Goal: Transaction & Acquisition: Purchase product/service

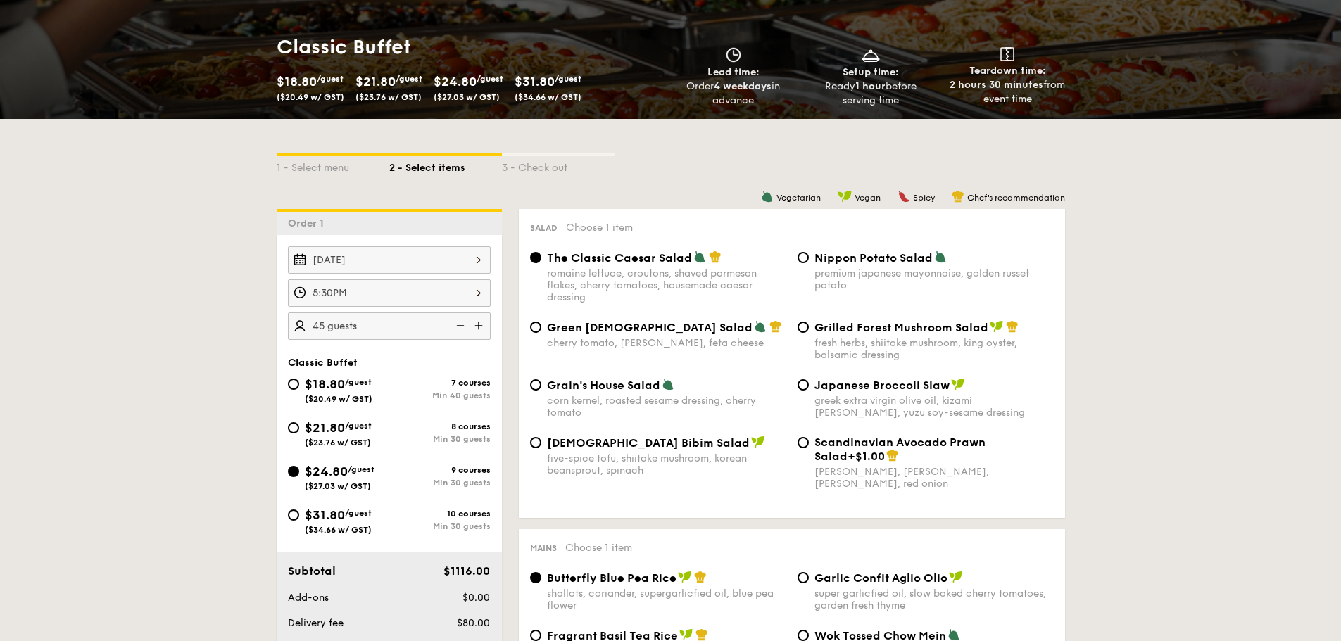
scroll to position [211, 0]
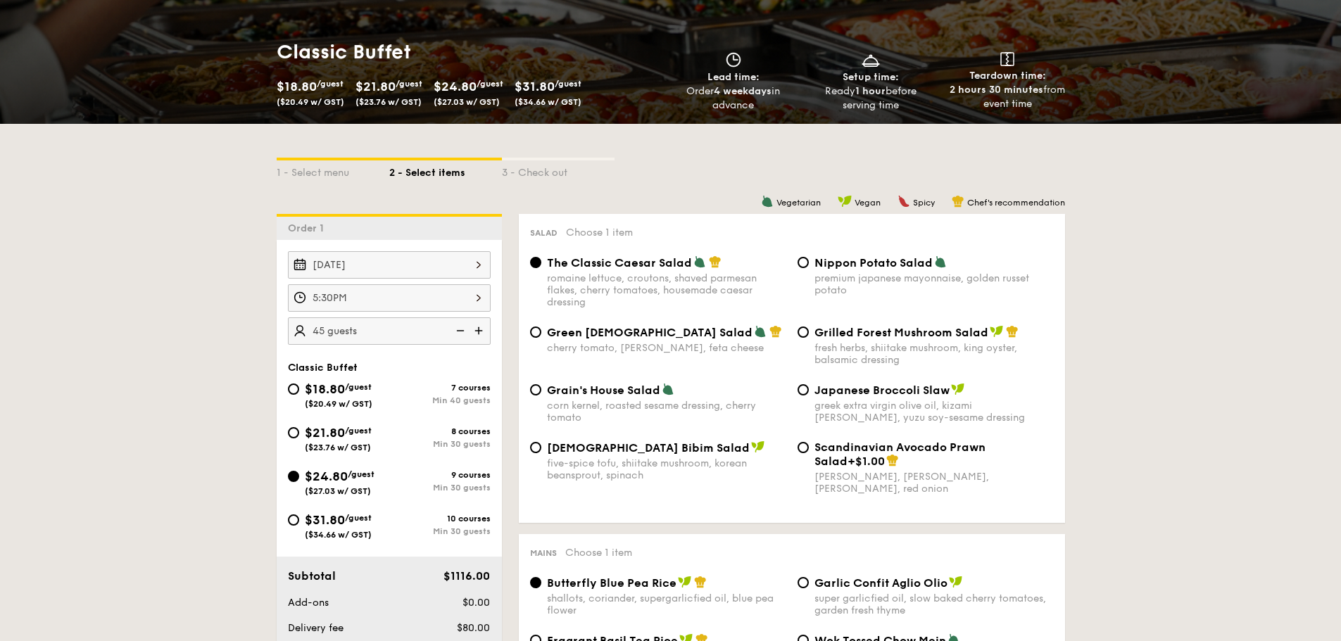
click at [852, 268] on span "Nippon Potato Salad" at bounding box center [873, 262] width 118 height 13
click at [809, 268] on input "Nippon Potato Salad premium japanese mayonnaise, golden russet potato" at bounding box center [803, 262] width 11 height 11
radio input "true"
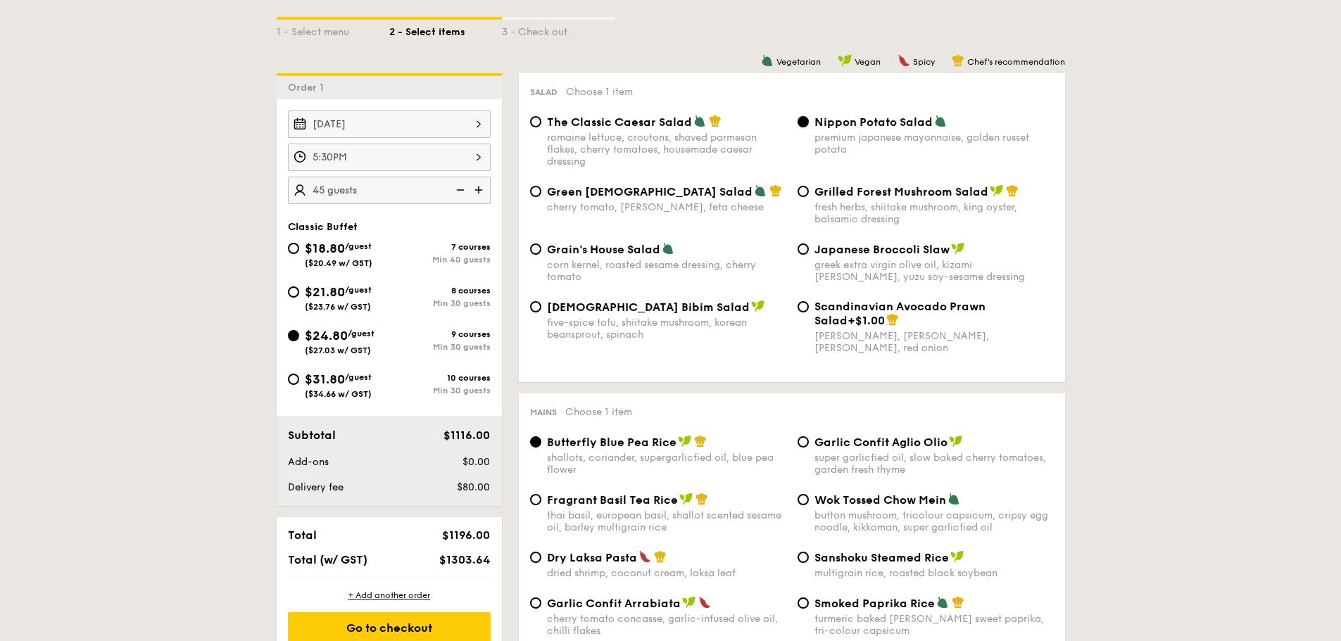
scroll to position [493, 0]
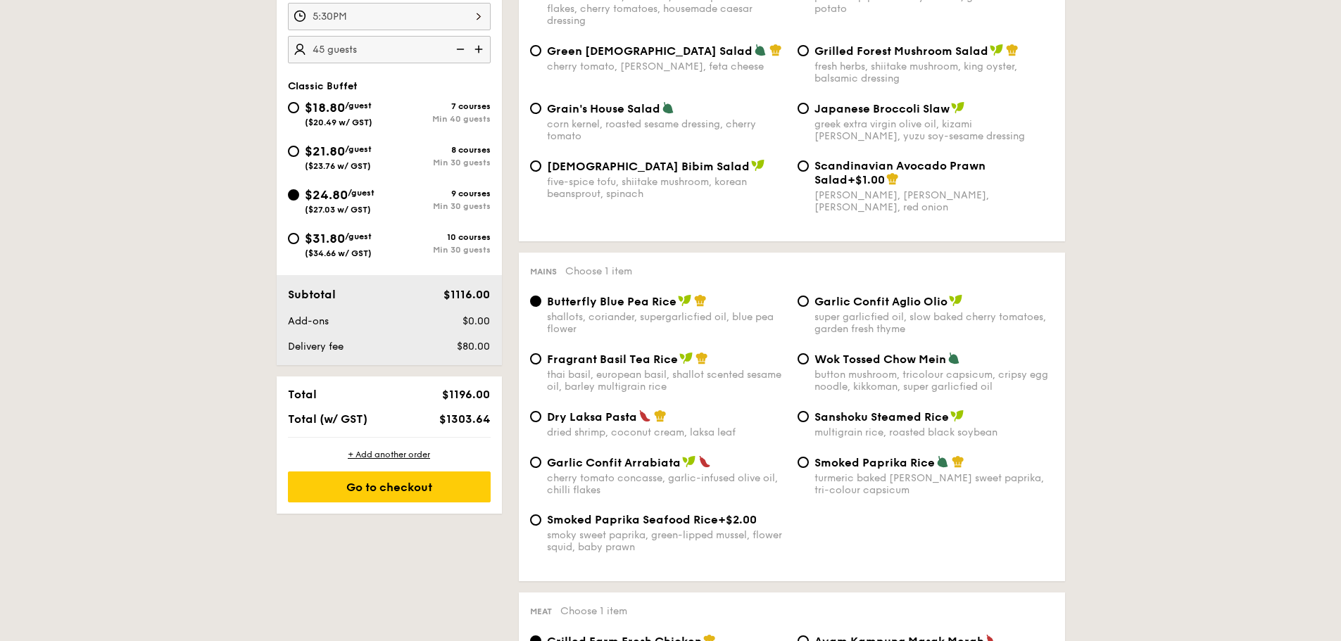
click at [863, 301] on span "Garlic Confit Aglio Olio" at bounding box center [880, 301] width 133 height 13
click at [809, 301] on input "Garlic Confit Aglio Olio super garlicfied oil, slow baked cherry tomatoes, gard…" at bounding box center [803, 301] width 11 height 11
radio input "true"
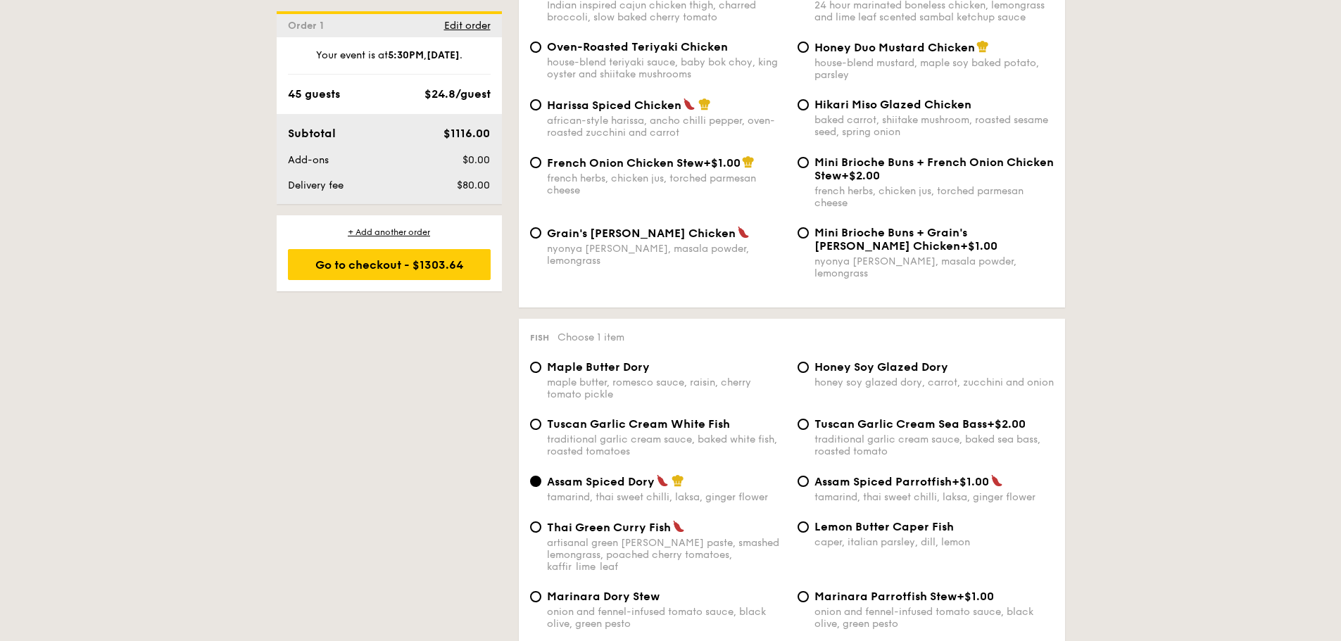
scroll to position [1267, 0]
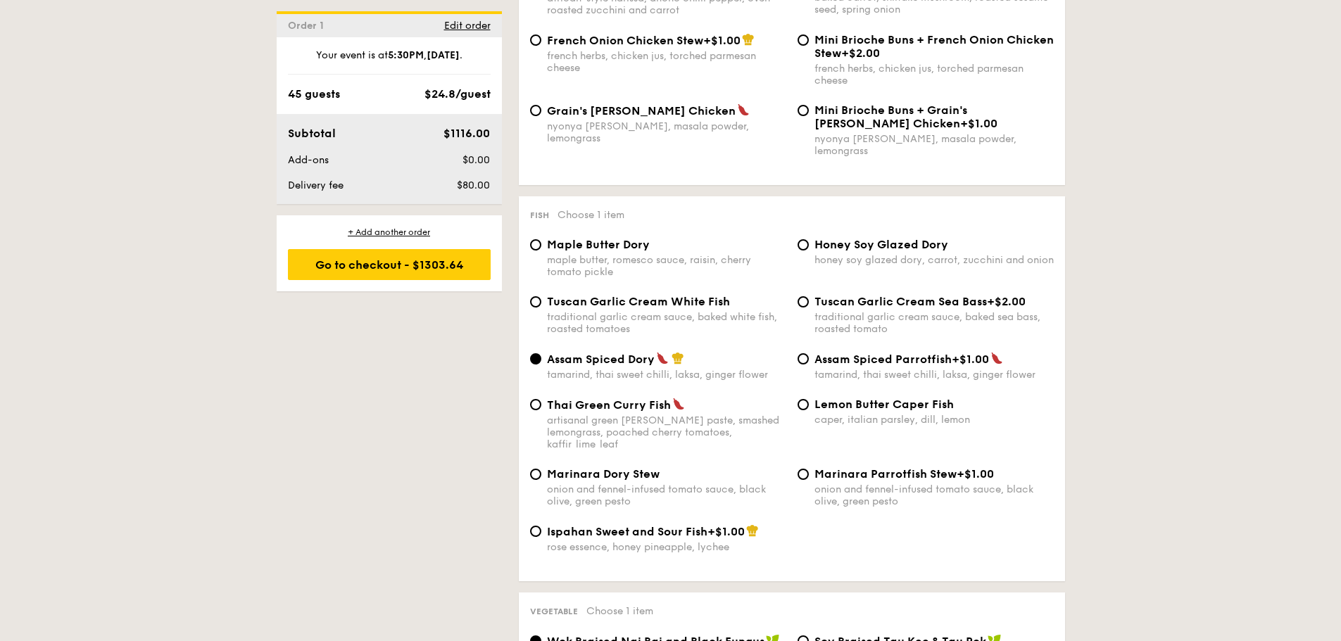
click at [617, 399] on span "Thai Green Curry Fish" at bounding box center [609, 404] width 124 height 13
click at [541, 399] on input "Thai Green [PERSON_NAME] Fish artisanal green [PERSON_NAME] paste, smashed lemo…" at bounding box center [535, 404] width 11 height 11
radio input "true"
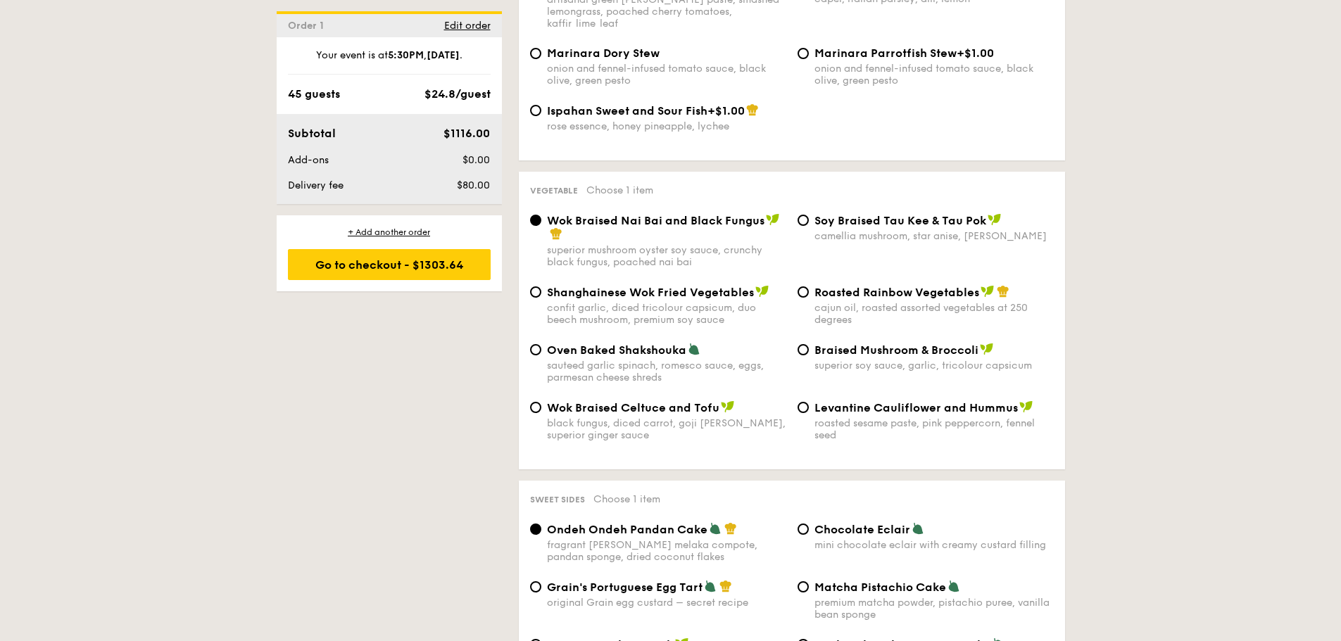
scroll to position [1689, 0]
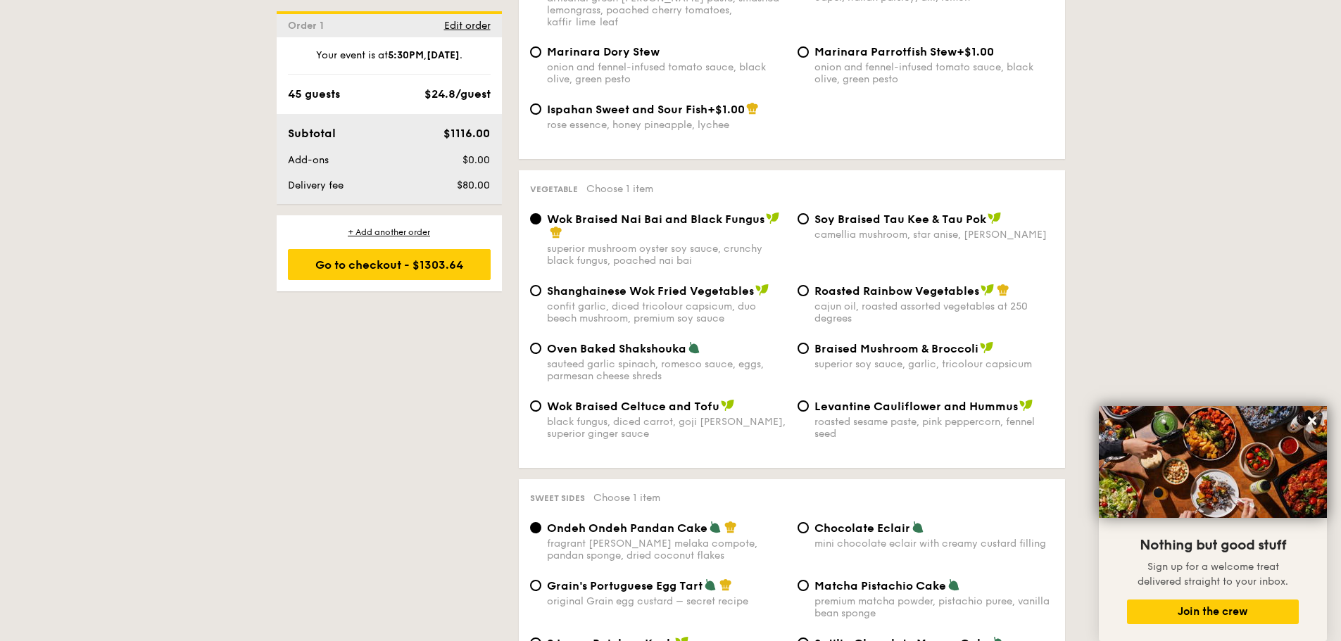
click at [843, 342] on span "Braised Mushroom & Broccoli" at bounding box center [896, 348] width 164 height 13
click at [809, 343] on input "Braised Mushroom & Broccoli superior soy sauce, garlic, tricolour capsicum" at bounding box center [803, 348] width 11 height 11
radio input "true"
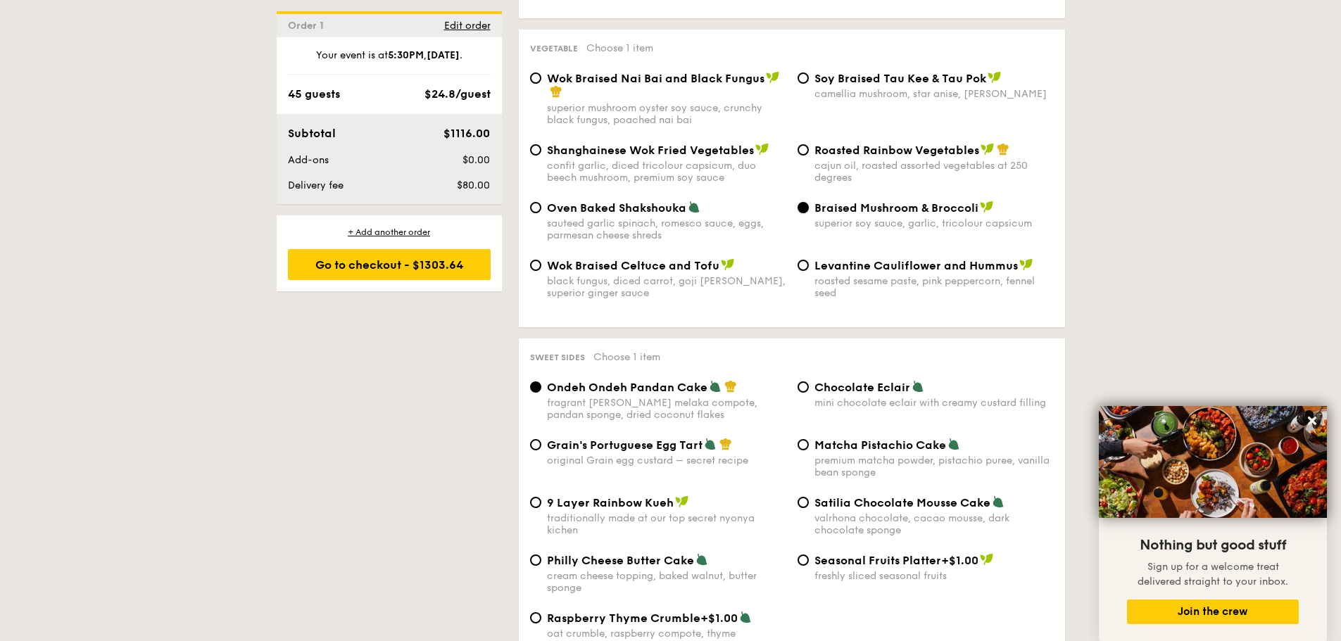
scroll to position [1971, 0]
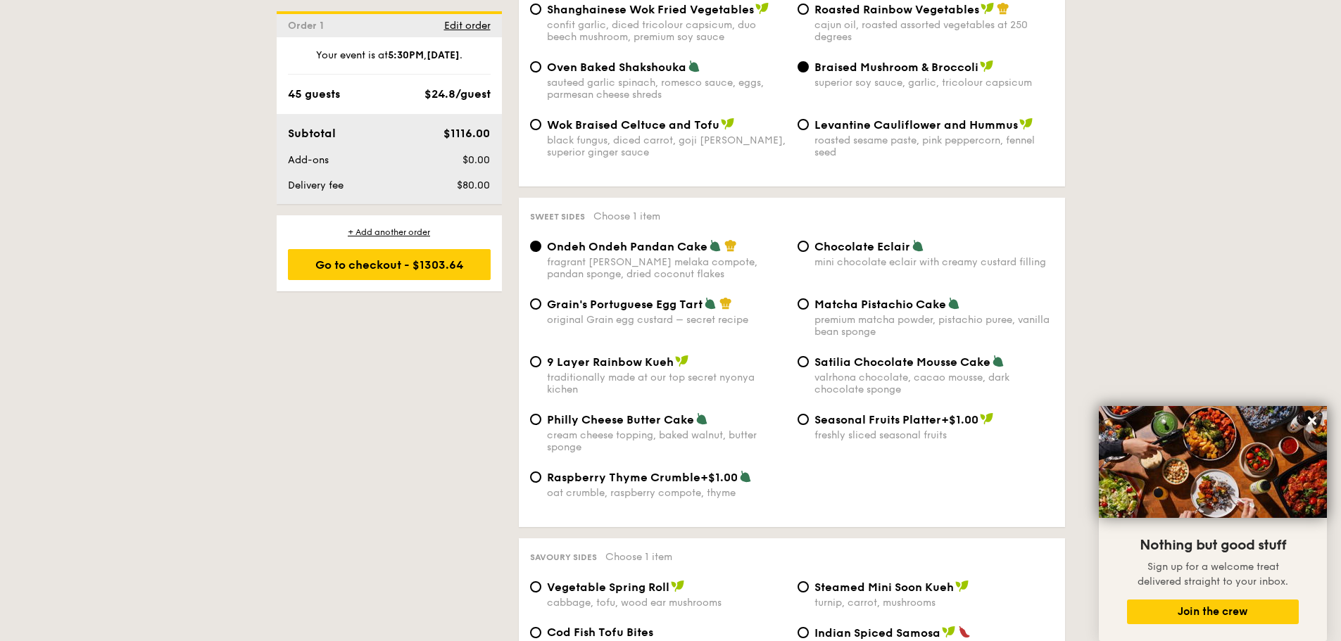
click at [645, 298] on span "Grain's Portuguese Egg Tart" at bounding box center [625, 304] width 156 height 13
click at [541, 298] on input "Grain's Portuguese Egg Tart original Grain egg custard – secret recipe" at bounding box center [535, 303] width 11 height 11
radio input "true"
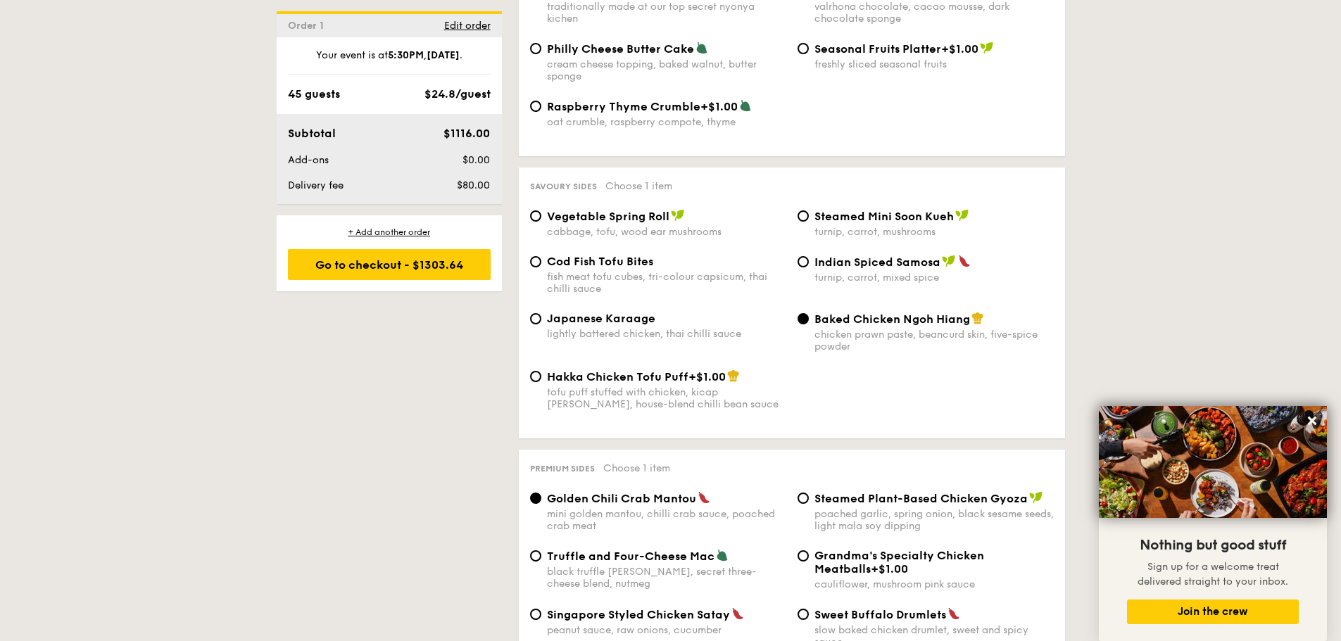
scroll to position [2464, 0]
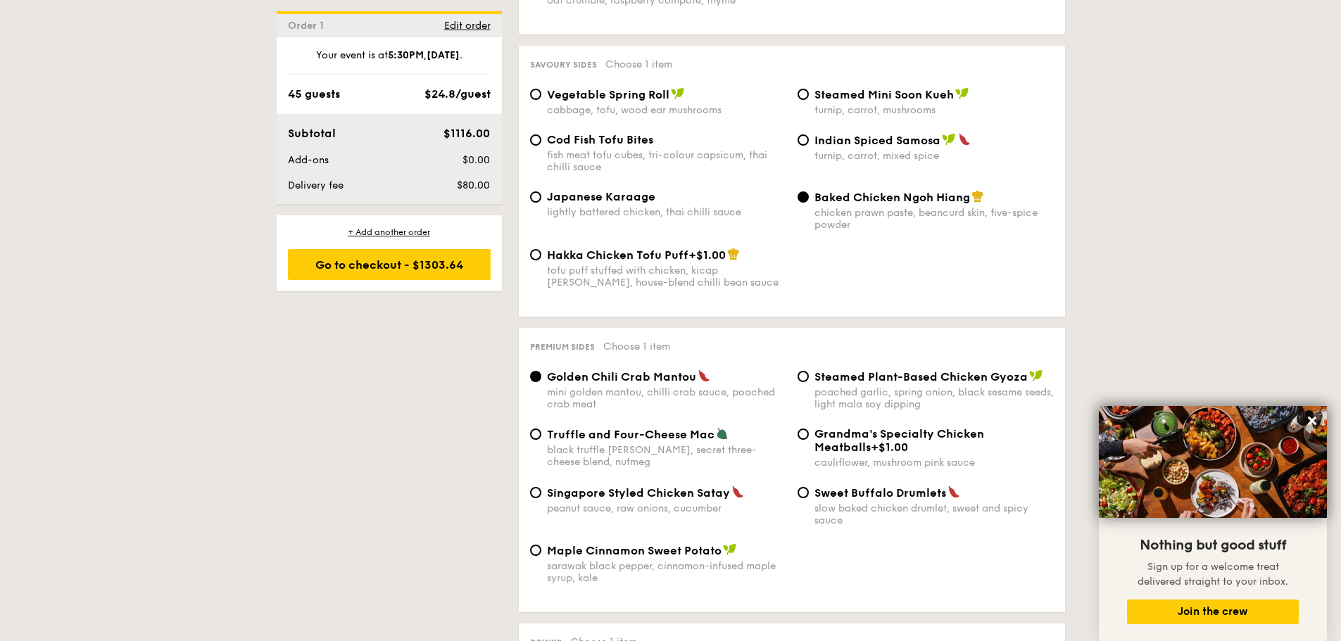
click at [612, 486] on span "Singapore Styled Chicken Satay" at bounding box center [638, 492] width 183 height 13
click at [541, 487] on input "Singapore Styled Chicken Satay peanut sauce, raw onions, cucumber" at bounding box center [535, 492] width 11 height 11
radio input "true"
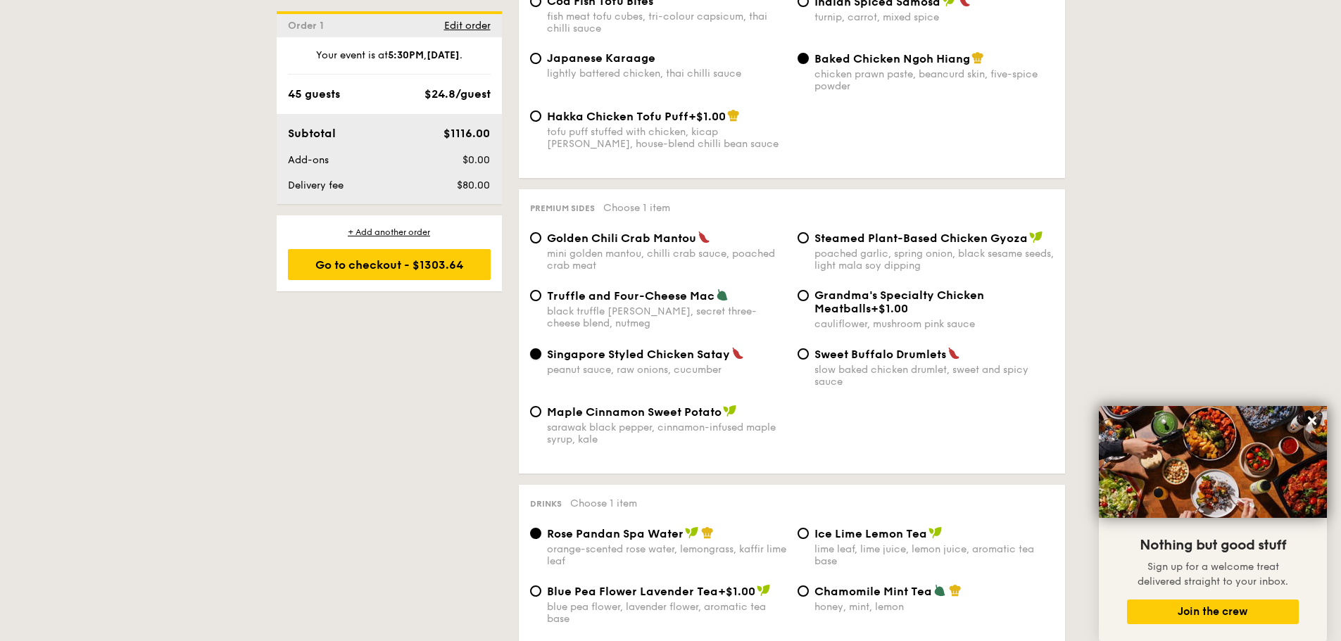
scroll to position [2745, 0]
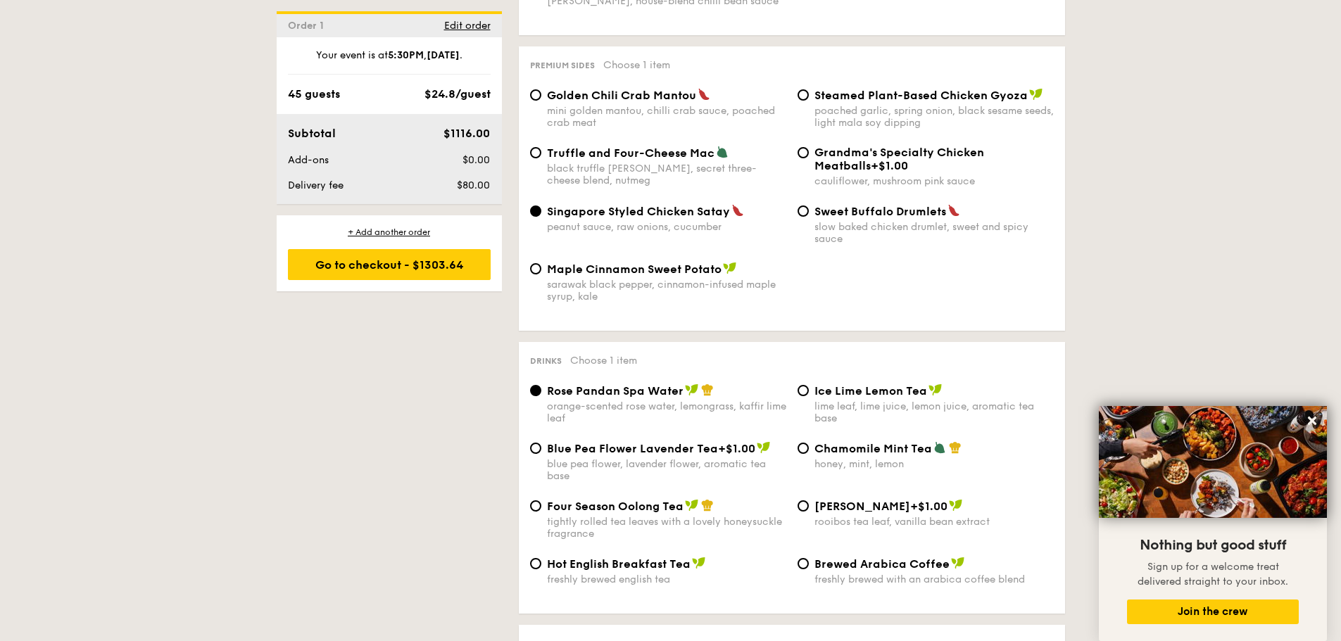
click at [869, 384] on span "Ice Lime Lemon Tea" at bounding box center [870, 390] width 113 height 13
click at [809, 385] on input "Ice Lime Lemon Tea lime leaf, lime juice, lemon juice, aromatic tea base" at bounding box center [803, 390] width 11 height 11
radio input "true"
click at [887, 557] on span "Brewed Arabica Coffee" at bounding box center [881, 563] width 135 height 13
click at [809, 558] on input "Brewed Arabica Coffee freshly brewed with an arabica coffee blend" at bounding box center [803, 563] width 11 height 11
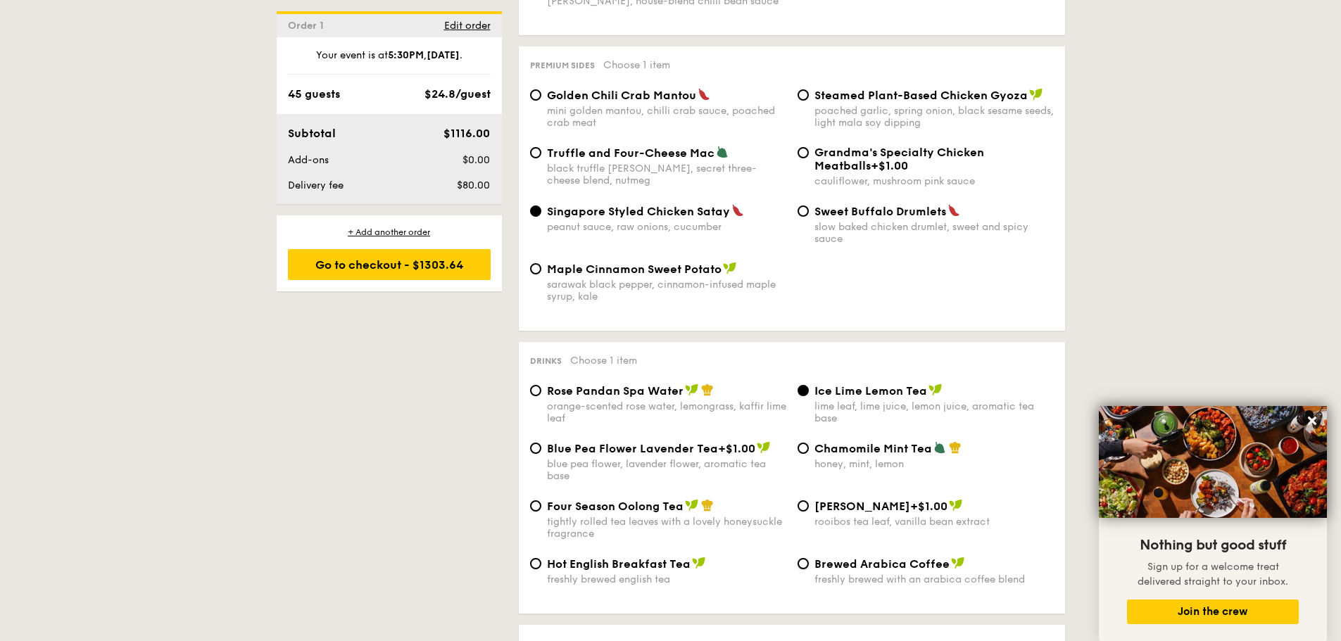
radio input "true"
click at [863, 384] on span "Ice Lime Lemon Tea" at bounding box center [870, 390] width 113 height 13
click at [809, 385] on input "Ice Lime Lemon Tea lime leaf, lime juice, lemon juice, aromatic tea base" at bounding box center [803, 390] width 11 height 11
radio input "true"
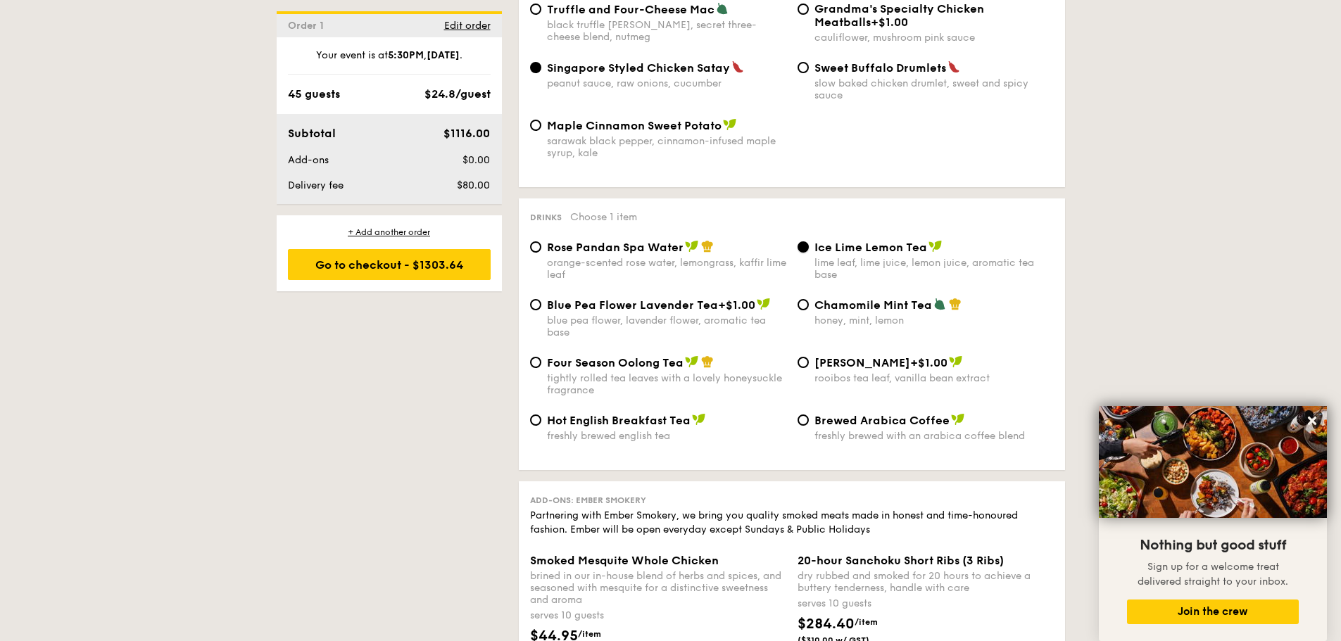
scroll to position [2886, 0]
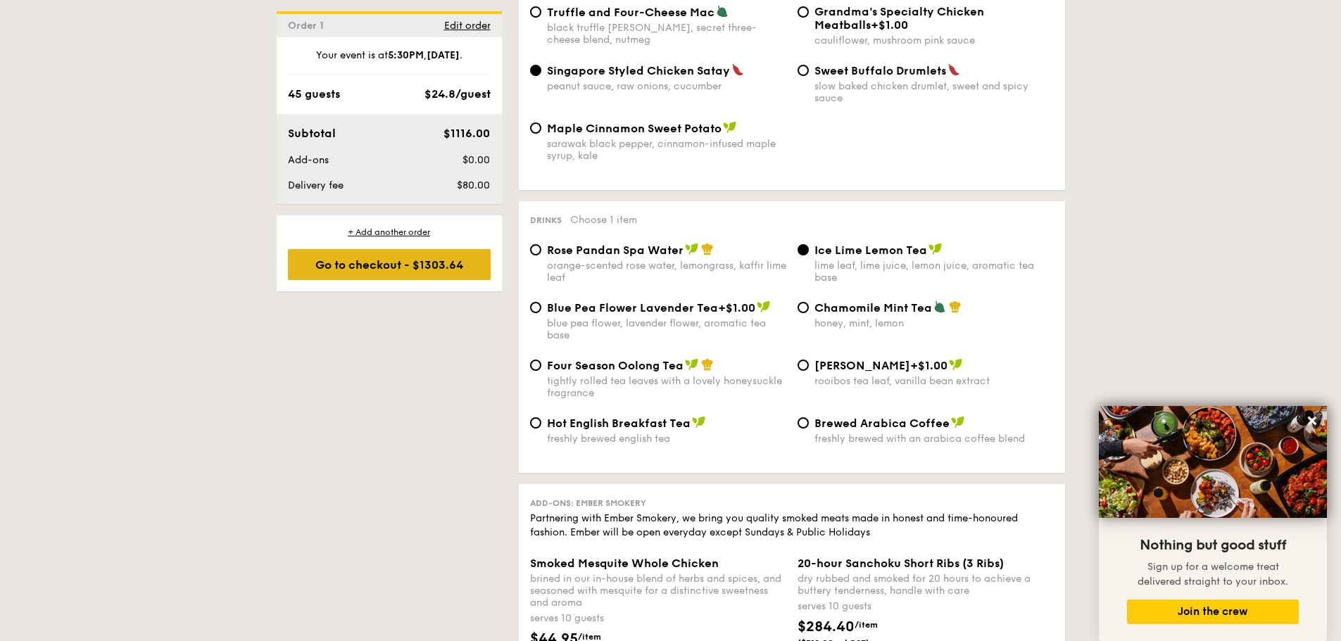
click at [370, 258] on div "Go to checkout - $1303.64" at bounding box center [389, 264] width 203 height 31
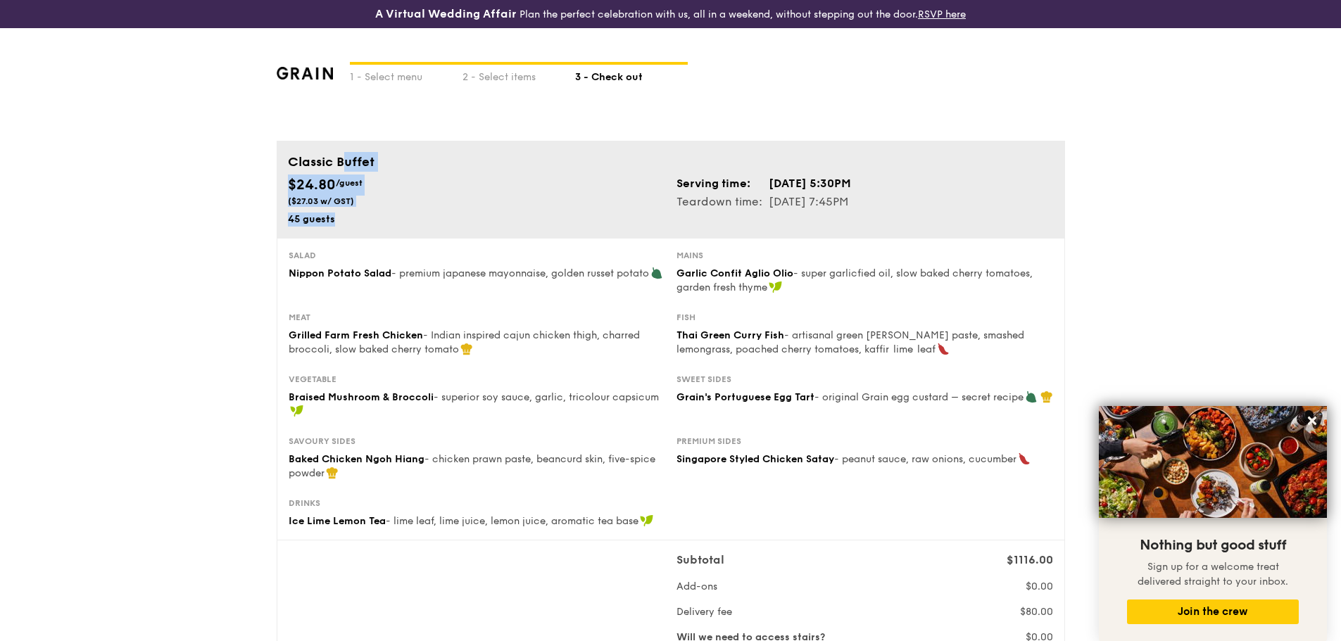
drag, startPoint x: 920, startPoint y: 213, endPoint x: 291, endPoint y: 165, distance: 630.4
click at [291, 165] on div "Classic Buffet $24.80 /guest ($27.03 w/ GST) 45 guests Serving time: [DATE] 5:3…" at bounding box center [671, 189] width 788 height 97
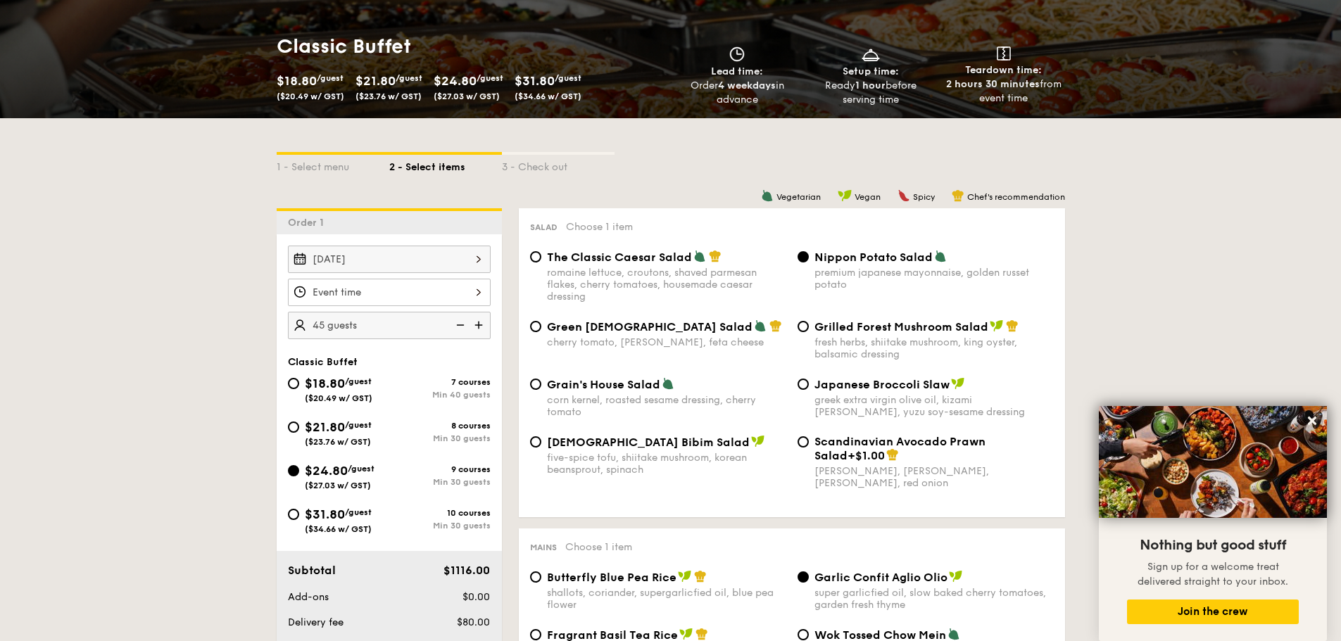
click at [477, 290] on div at bounding box center [389, 292] width 203 height 27
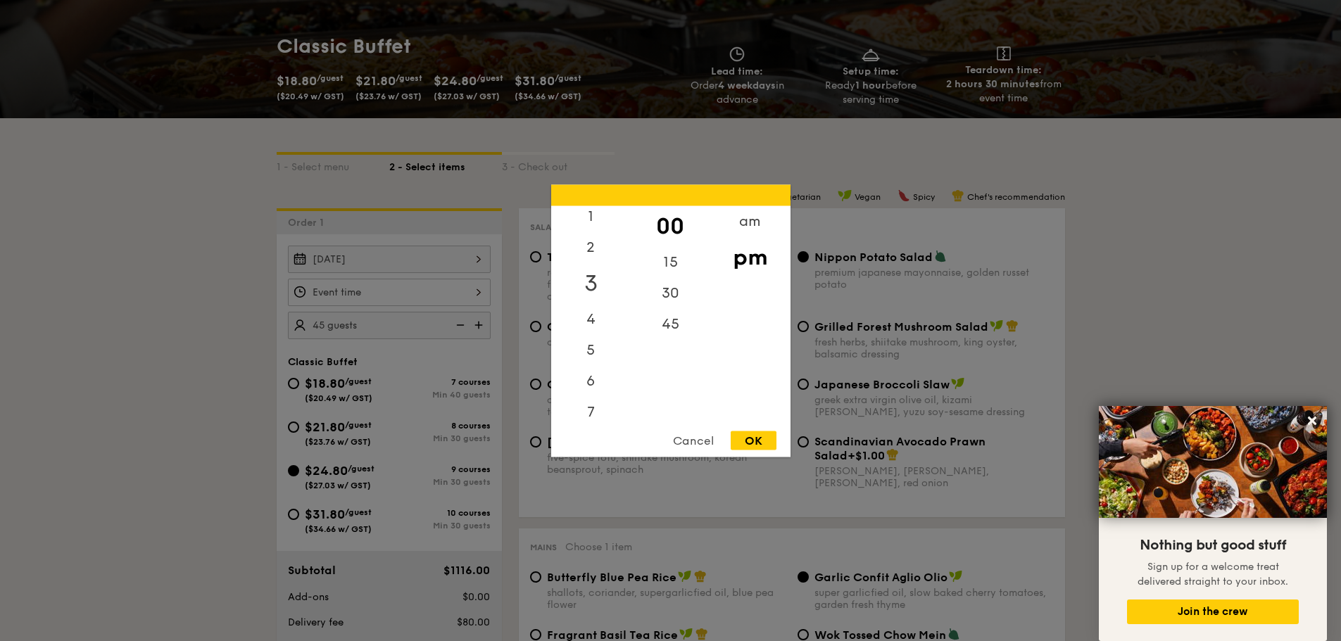
scroll to position [70, 0]
click at [593, 358] on div "6" at bounding box center [591, 351] width 80 height 41
click at [668, 224] on div "00" at bounding box center [671, 226] width 80 height 41
drag, startPoint x: 758, startPoint y: 439, endPoint x: 707, endPoint y: 437, distance: 51.4
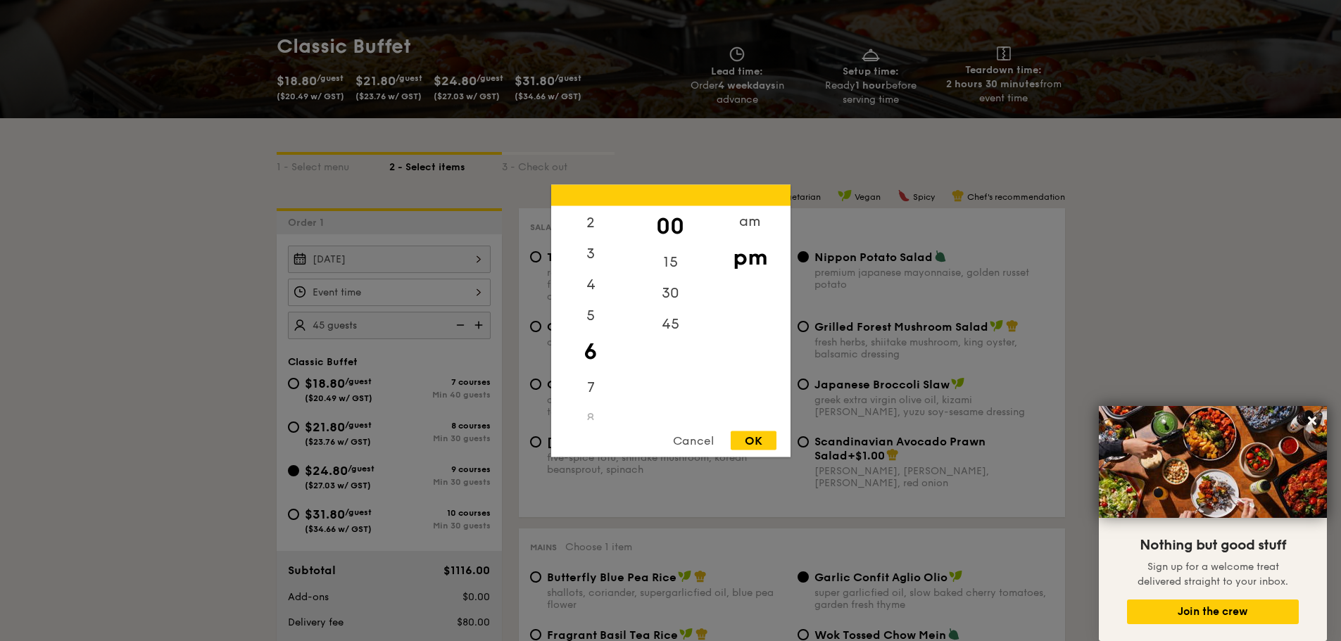
click at [757, 439] on div "OK" at bounding box center [754, 440] width 46 height 19
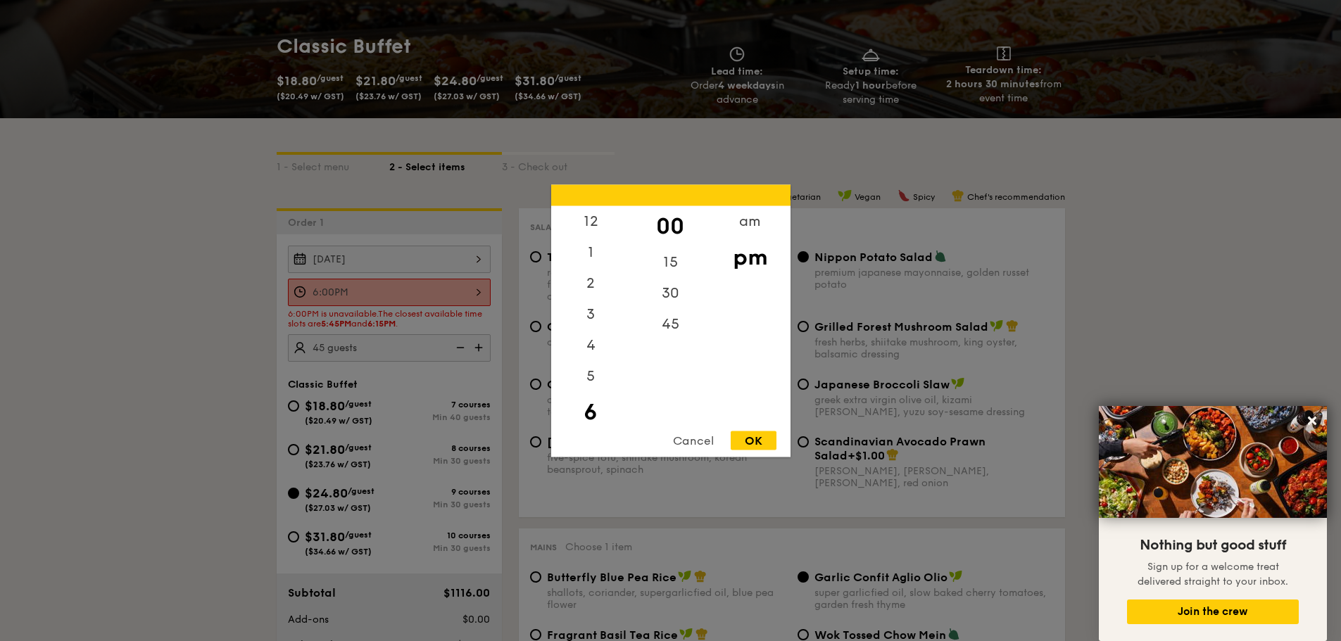
click at [466, 289] on div "6:00PM 12 1 2 3 4 5 6 7 8 9 10 11 00 15 30 45 am pm Cancel OK" at bounding box center [389, 292] width 203 height 27
drag, startPoint x: 670, startPoint y: 269, endPoint x: 711, endPoint y: 303, distance: 53.4
click at [670, 270] on div "15" at bounding box center [671, 261] width 80 height 31
click at [762, 441] on div "OK" at bounding box center [754, 440] width 46 height 19
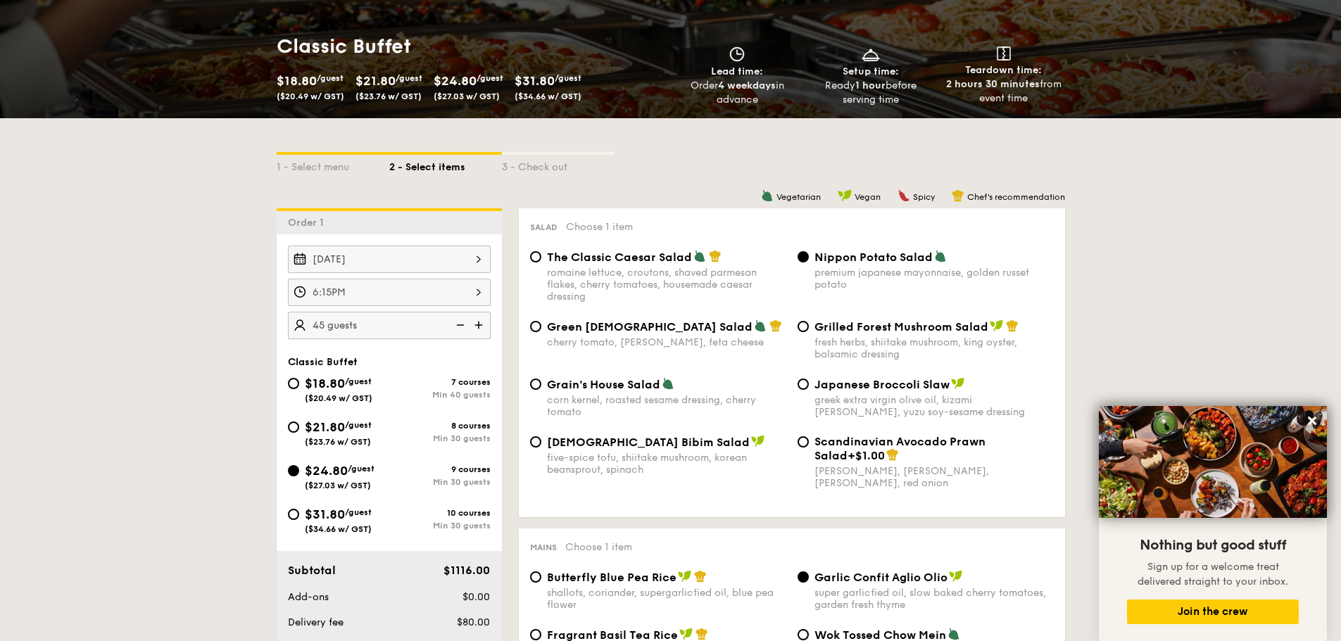
click at [432, 295] on div "6:15PM" at bounding box center [389, 292] width 203 height 27
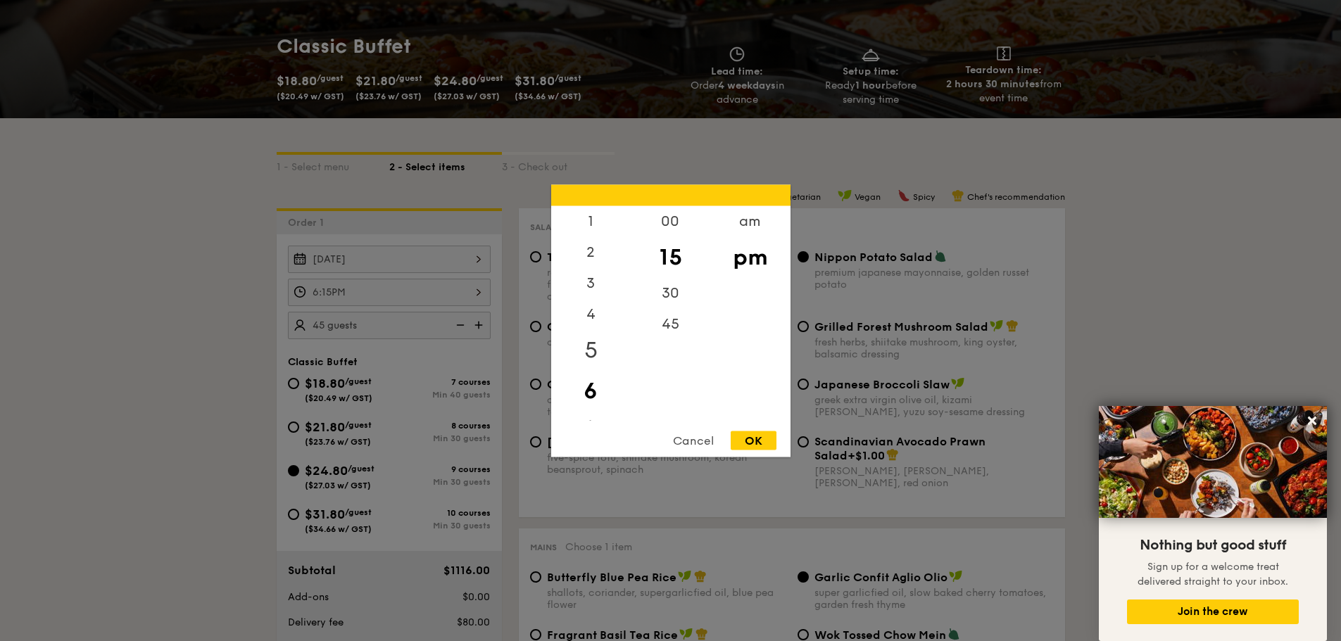
drag, startPoint x: 588, startPoint y: 350, endPoint x: 619, endPoint y: 341, distance: 32.1
click at [590, 348] on div "5" at bounding box center [591, 349] width 80 height 41
click at [680, 336] on div "45" at bounding box center [671, 328] width 80 height 41
click at [761, 442] on div "OK" at bounding box center [754, 440] width 46 height 19
type input "5:45PM"
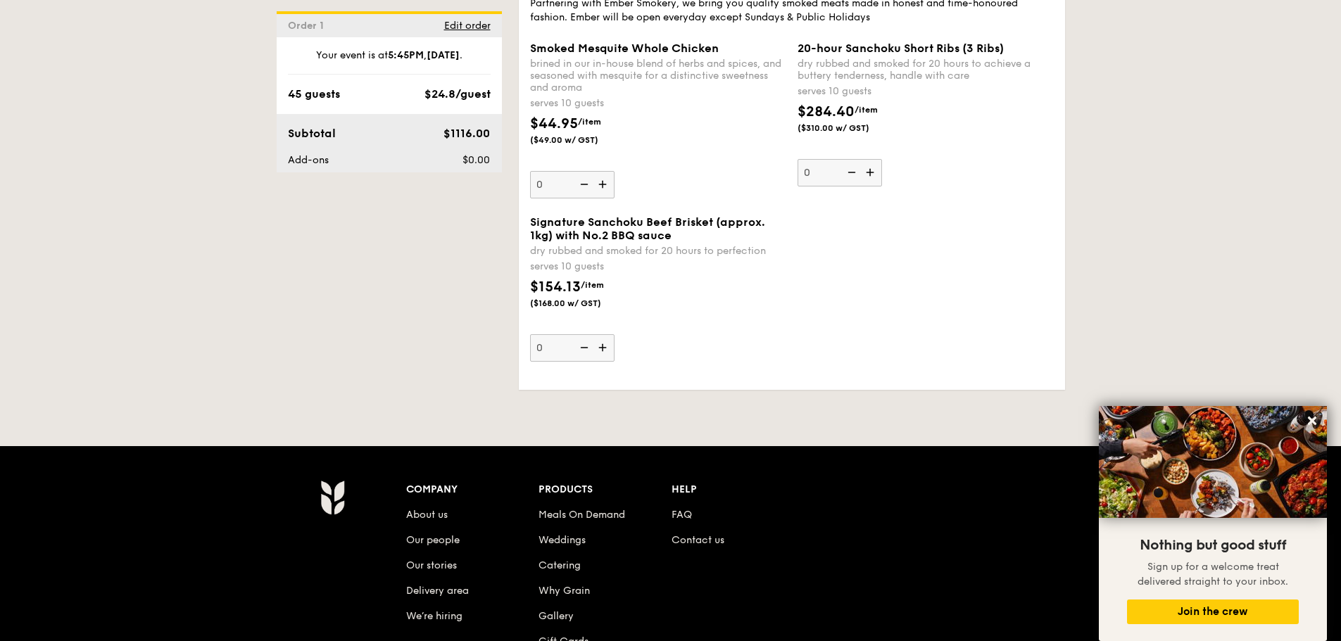
scroll to position [3173, 0]
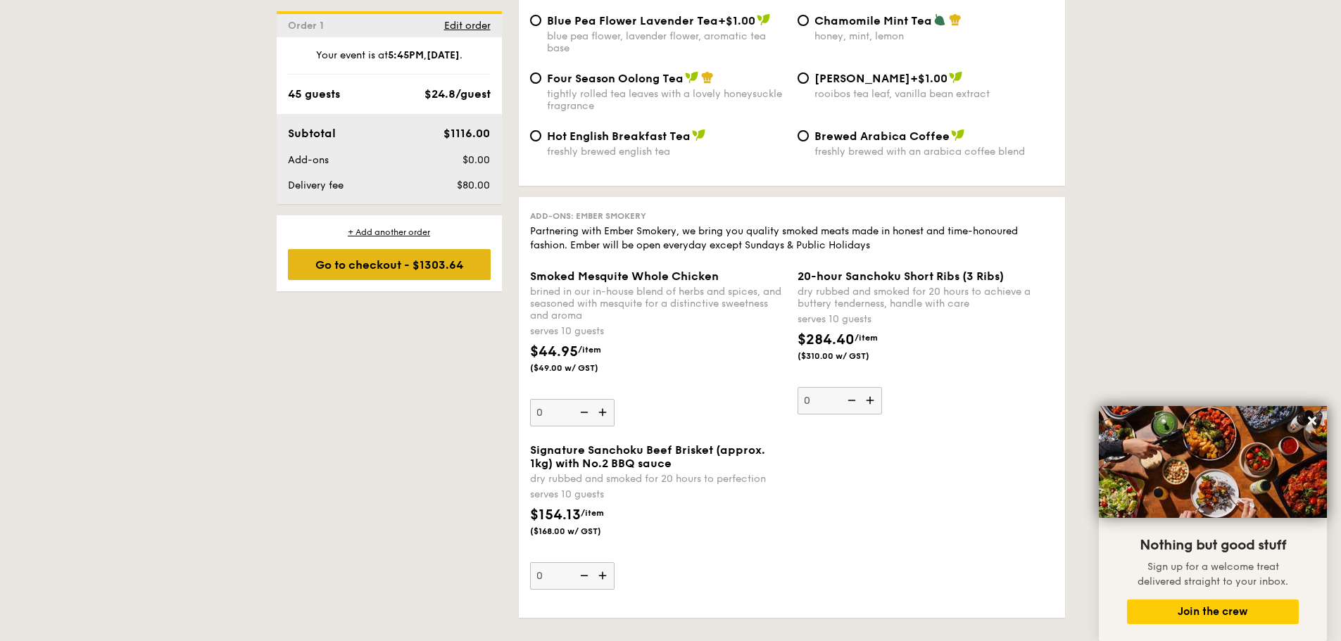
click at [427, 267] on div "Go to checkout - $1303.64" at bounding box center [389, 264] width 203 height 31
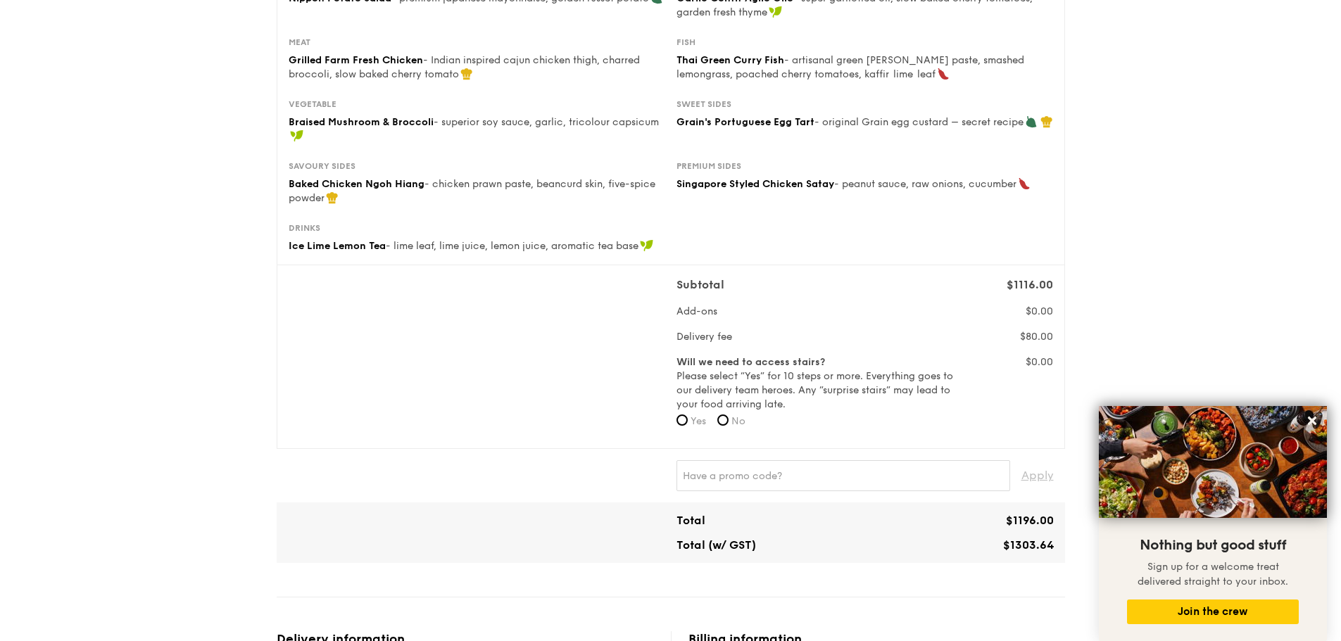
scroll to position [422, 0]
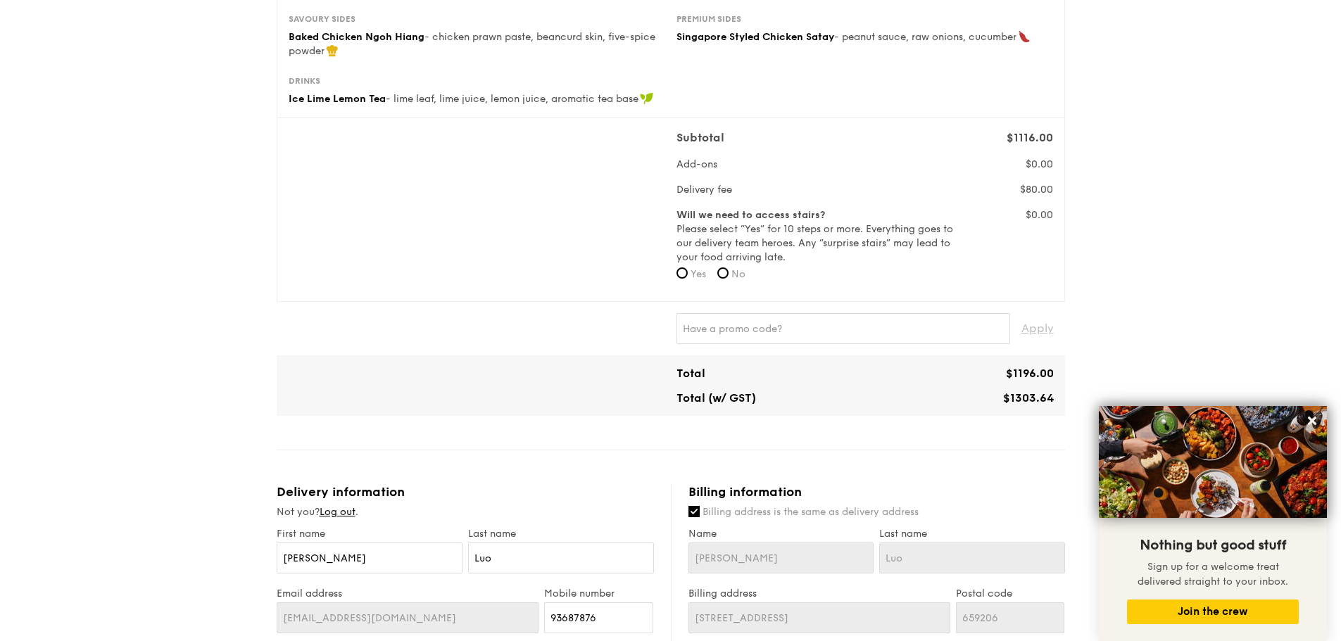
click at [731, 267] on label "No" at bounding box center [731, 274] width 28 height 14
click at [729, 267] on input "No" at bounding box center [722, 272] width 11 height 11
radio input "true"
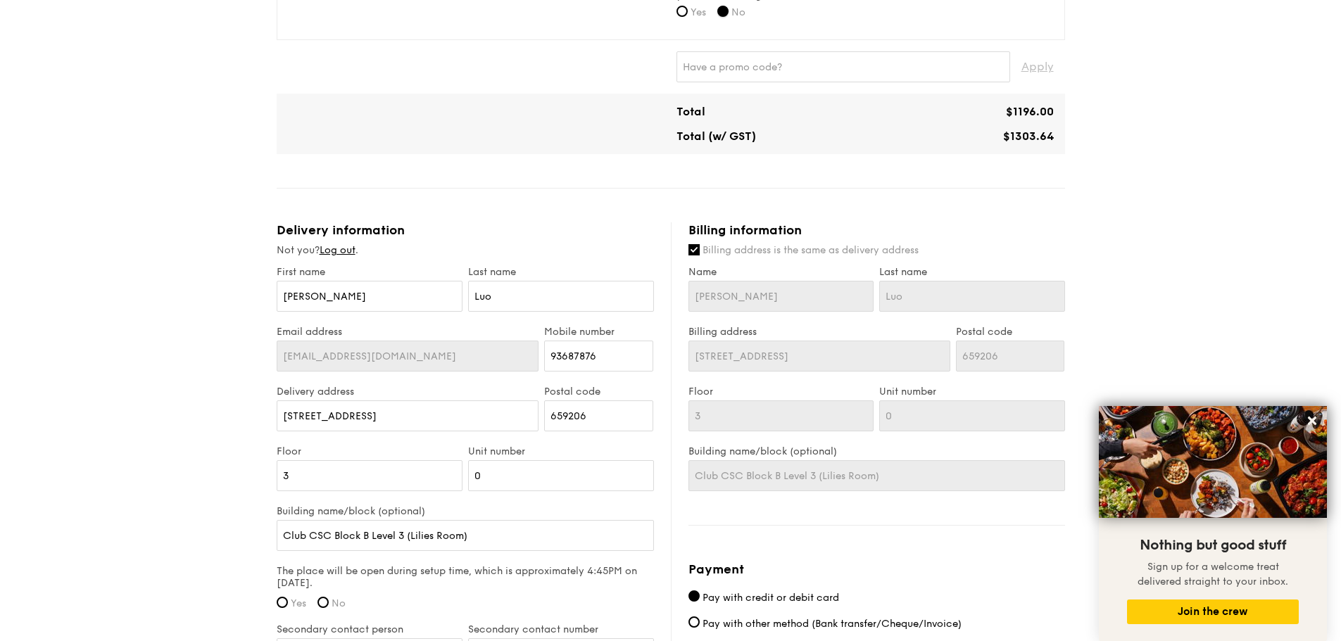
scroll to position [704, 0]
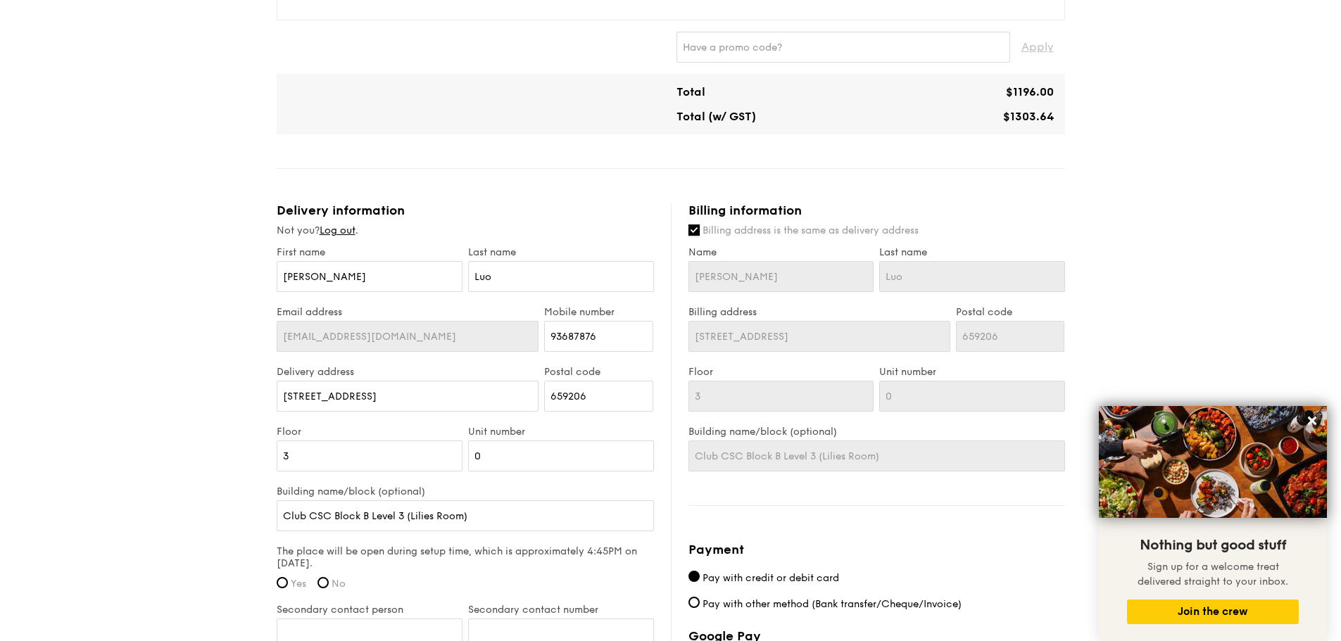
click at [695, 228] on input "Billing address is the same as delivery address" at bounding box center [693, 230] width 11 height 11
checkbox input "false"
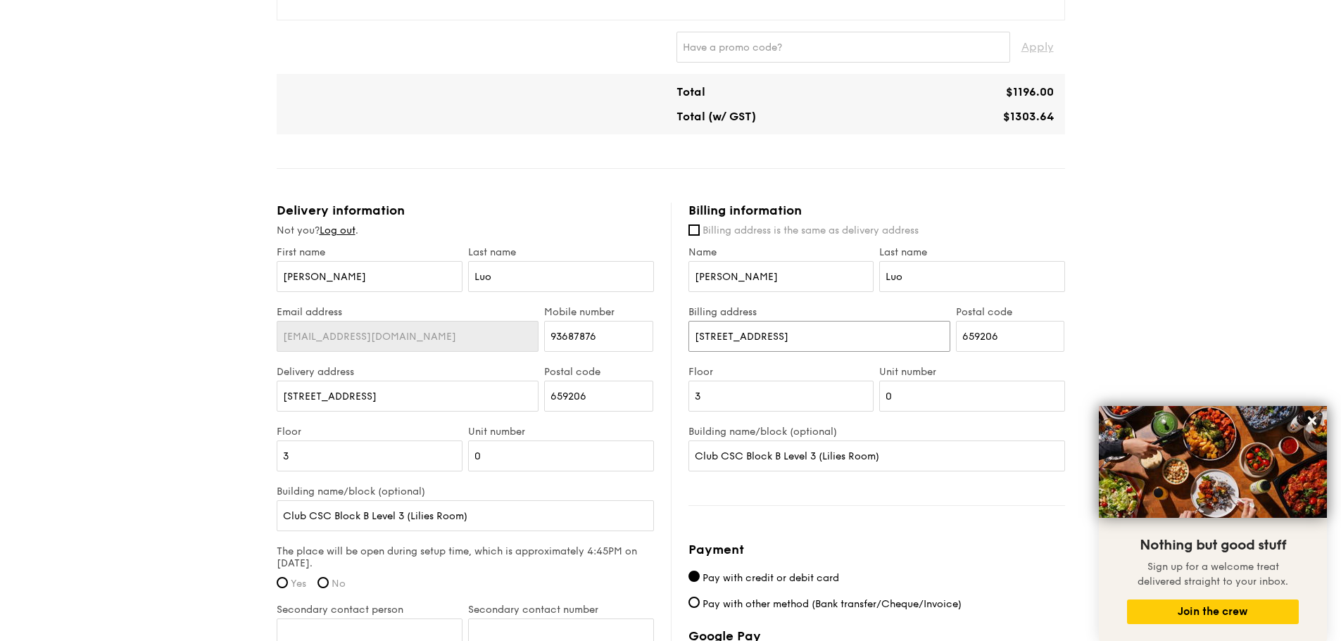
click at [441, 330] on div "Delivery information Not you? Log out . First name [PERSON_NAME] Last name [PER…" at bounding box center [671, 531] width 788 height 656
type input "Blk [STREET_ADDRESS]"
drag, startPoint x: 948, startPoint y: 346, endPoint x: 890, endPoint y: 334, distance: 59.8
click at [890, 334] on div "Billing address Blk [STREET_ADDRESS] Postal code 659206" at bounding box center [877, 336] width 382 height 60
type input "120318"
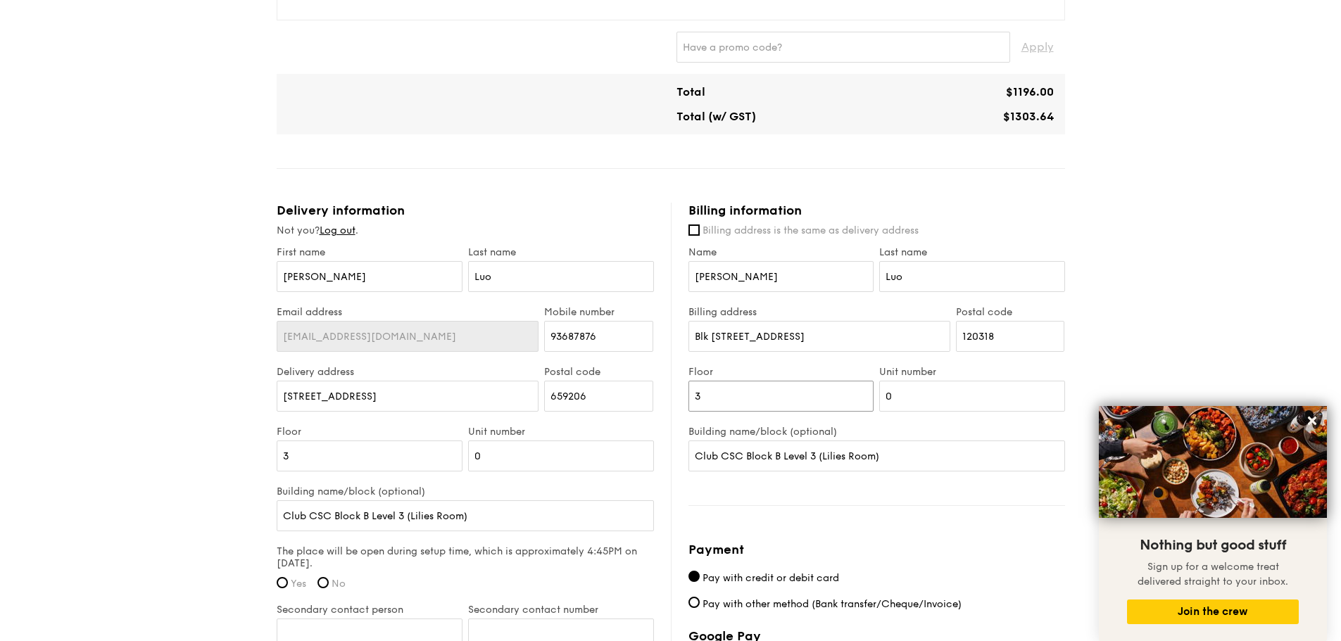
click at [723, 388] on input "3" at bounding box center [781, 396] width 186 height 31
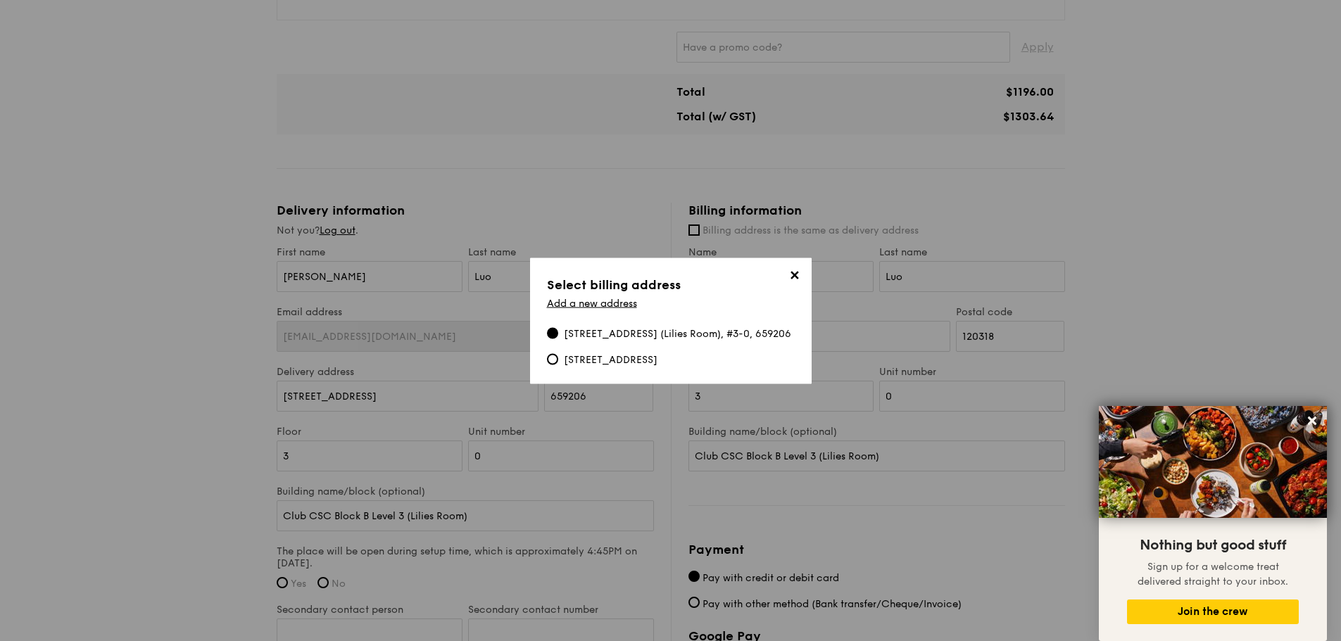
click at [723, 384] on div "✕ Select billing address Add a new address [STREET_ADDRESS] ([GEOGRAPHIC_DATA])…" at bounding box center [671, 321] width 282 height 126
click at [657, 363] on div "[STREET_ADDRESS]" at bounding box center [611, 360] width 94 height 14
click at [558, 363] on input "[STREET_ADDRESS]" at bounding box center [552, 358] width 11 height 11
radio input "true"
type input "[STREET_ADDRESS]"
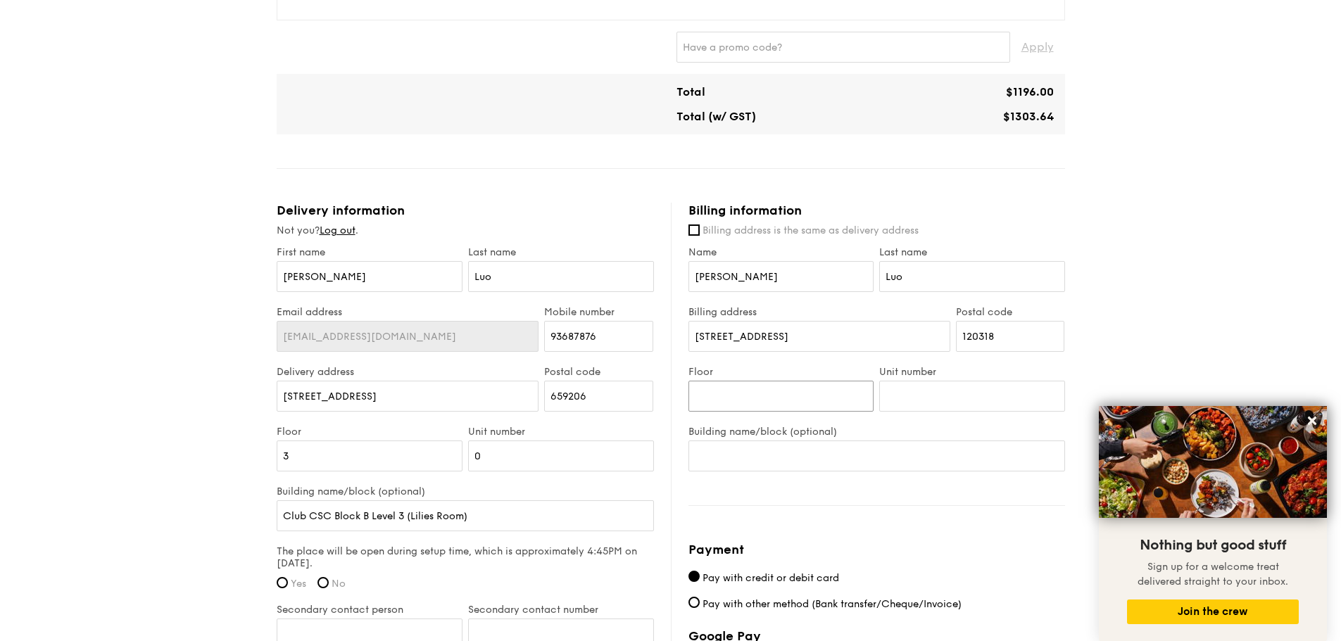
click at [820, 391] on input "Floor" at bounding box center [781, 396] width 186 height 31
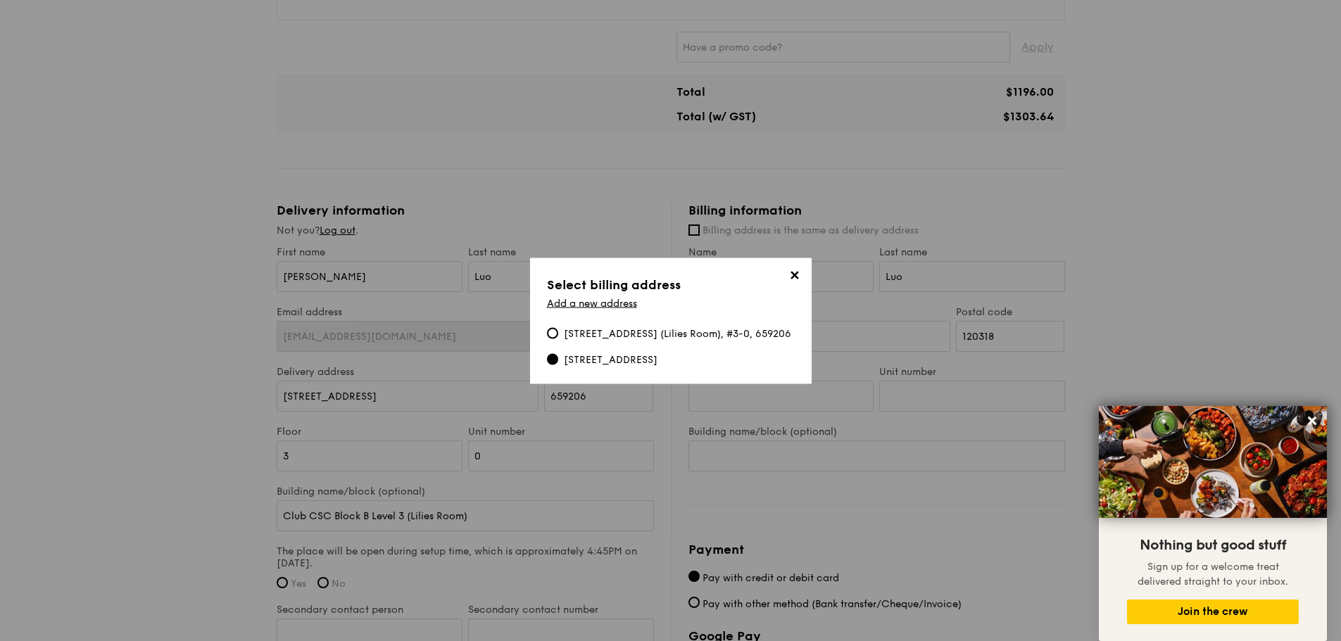
click at [623, 363] on div "[STREET_ADDRESS]" at bounding box center [611, 360] width 94 height 14
click at [558, 363] on input "[STREET_ADDRESS]" at bounding box center [552, 358] width 11 height 11
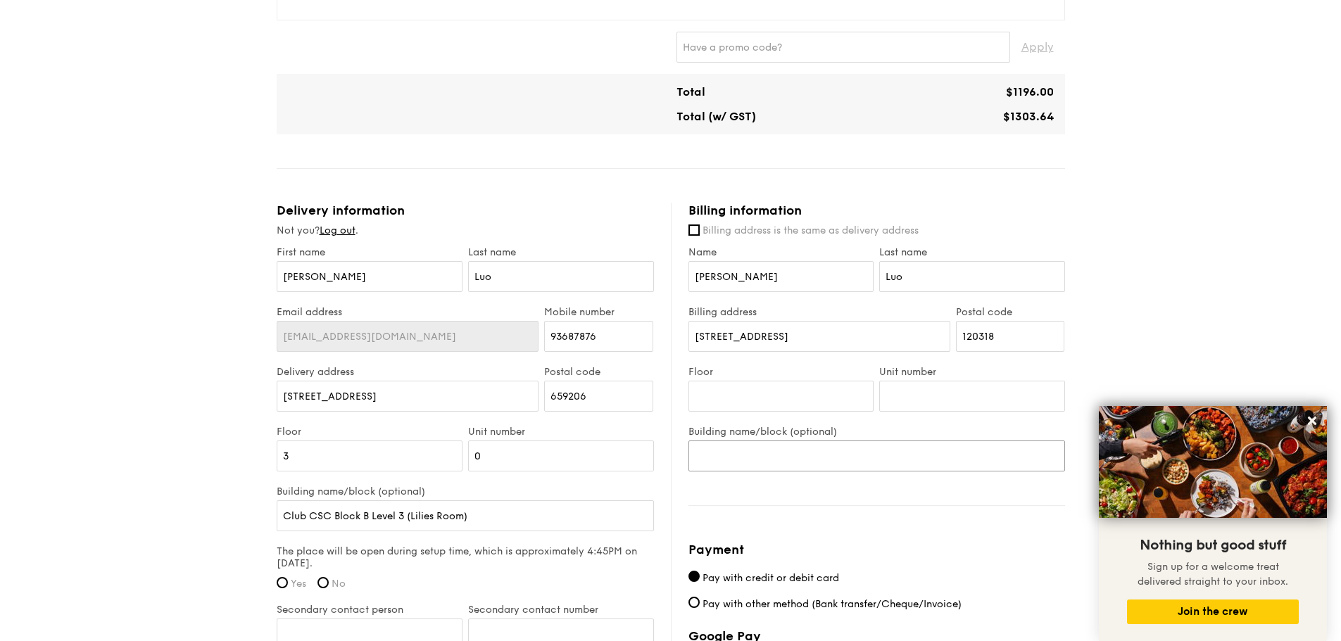
click at [806, 457] on input "Building name/block (optional)" at bounding box center [876, 456] width 377 height 31
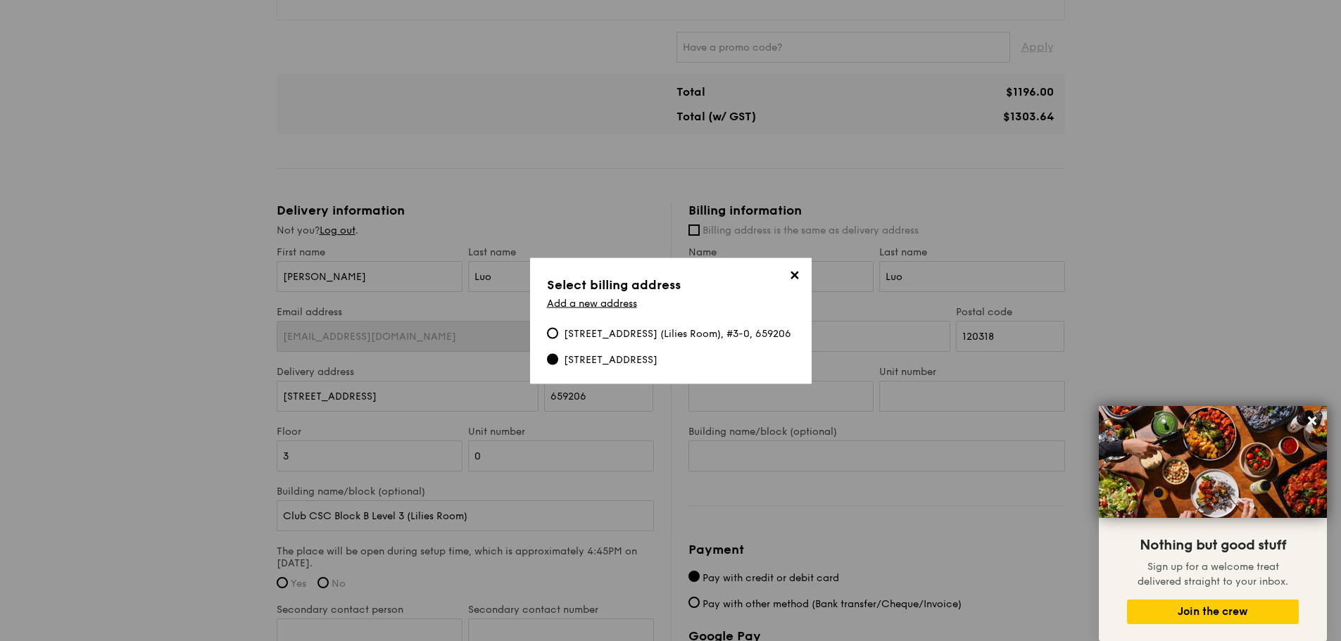
click at [795, 275] on span "✕" at bounding box center [795, 277] width 20 height 20
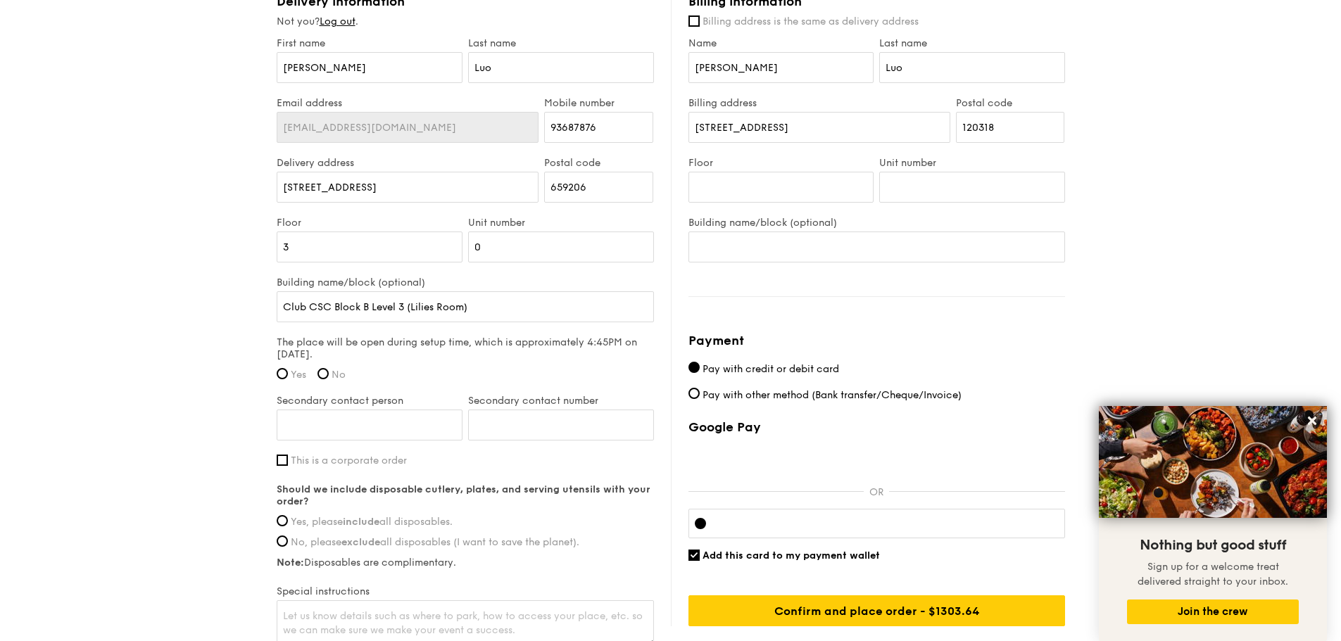
scroll to position [774, 0]
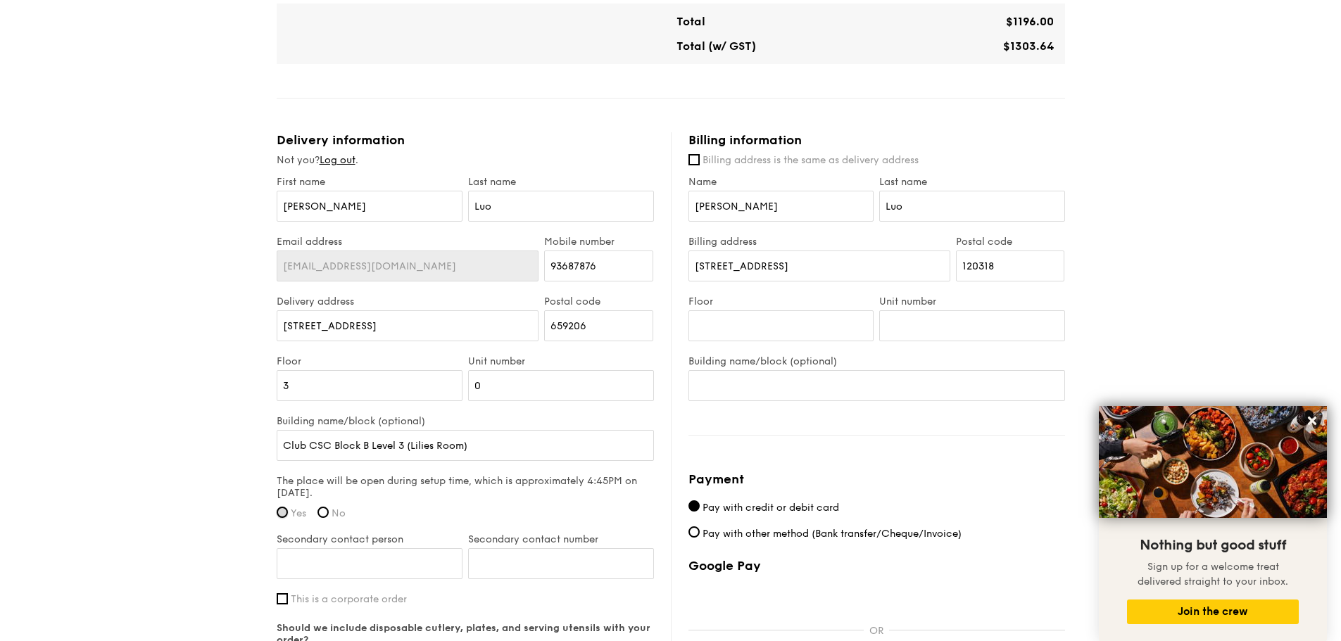
click at [281, 510] on input "Yes" at bounding box center [282, 512] width 11 height 11
radio input "true"
drag, startPoint x: 428, startPoint y: 562, endPoint x: 436, endPoint y: 557, distance: 8.8
click at [428, 562] on input "Secondary contact person" at bounding box center [370, 563] width 186 height 31
type input "[PERSON_NAME]"
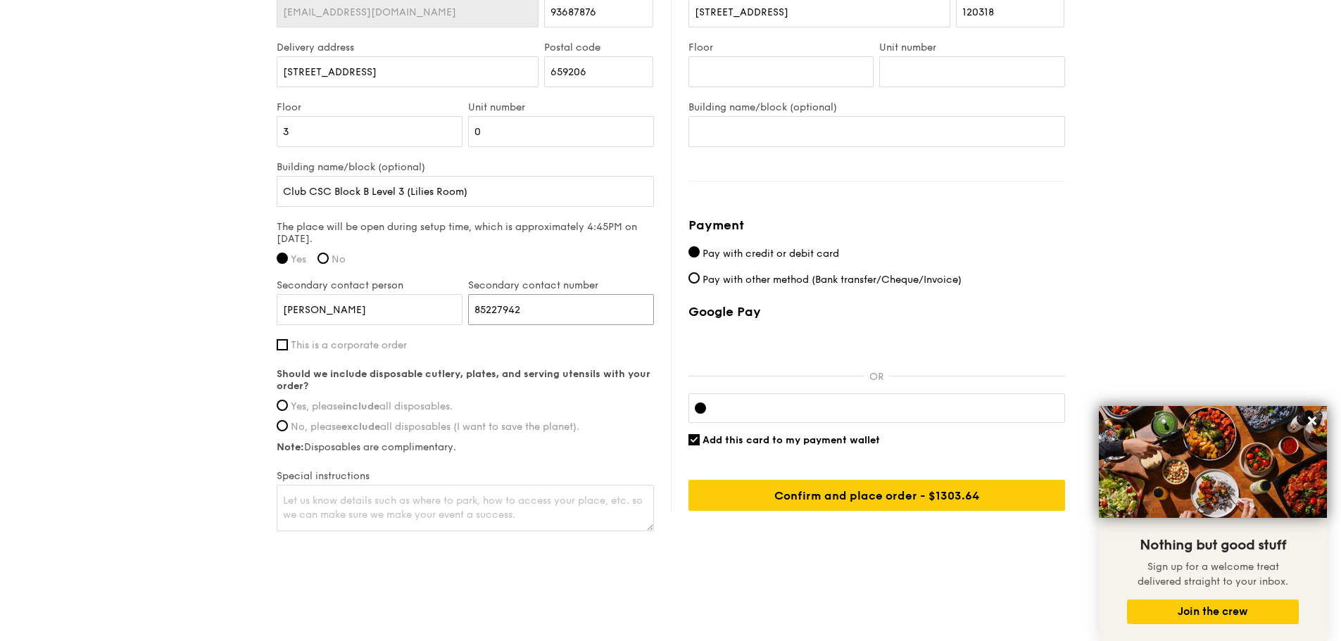
scroll to position [1034, 0]
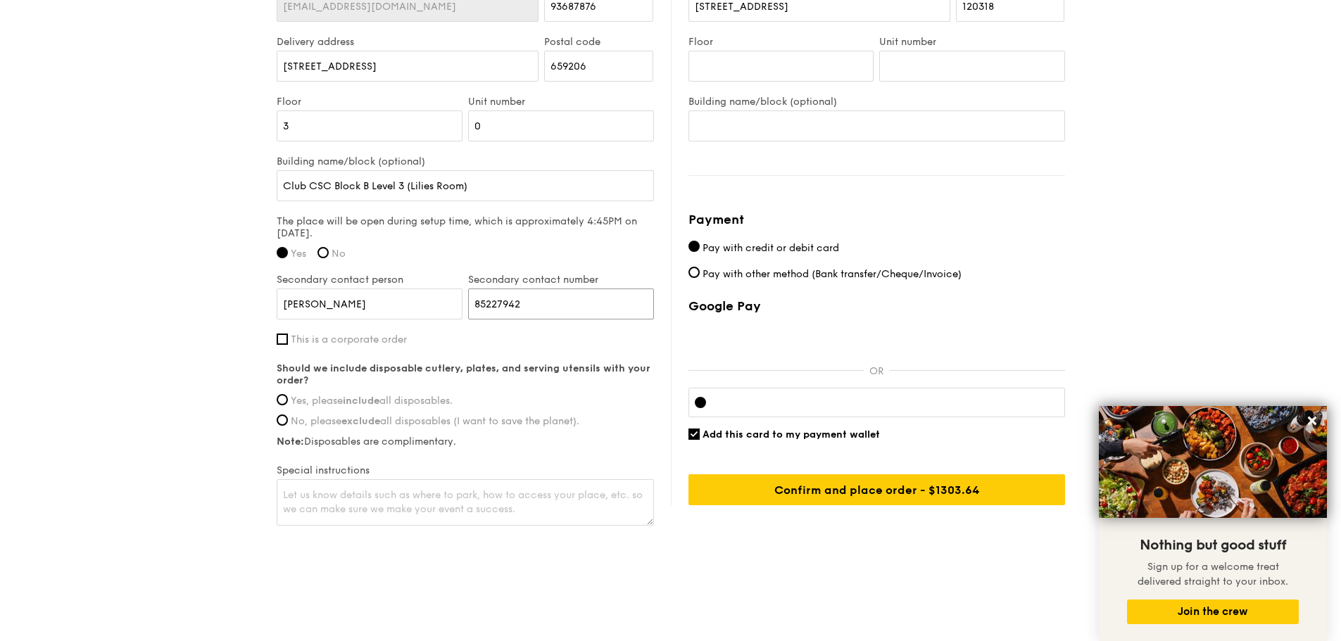
type input "85227942"
click at [317, 401] on span "Yes, please include all disposables." at bounding box center [372, 401] width 162 height 12
click at [288, 401] on input "Yes, please include all disposables." at bounding box center [282, 399] width 11 height 11
radio input "true"
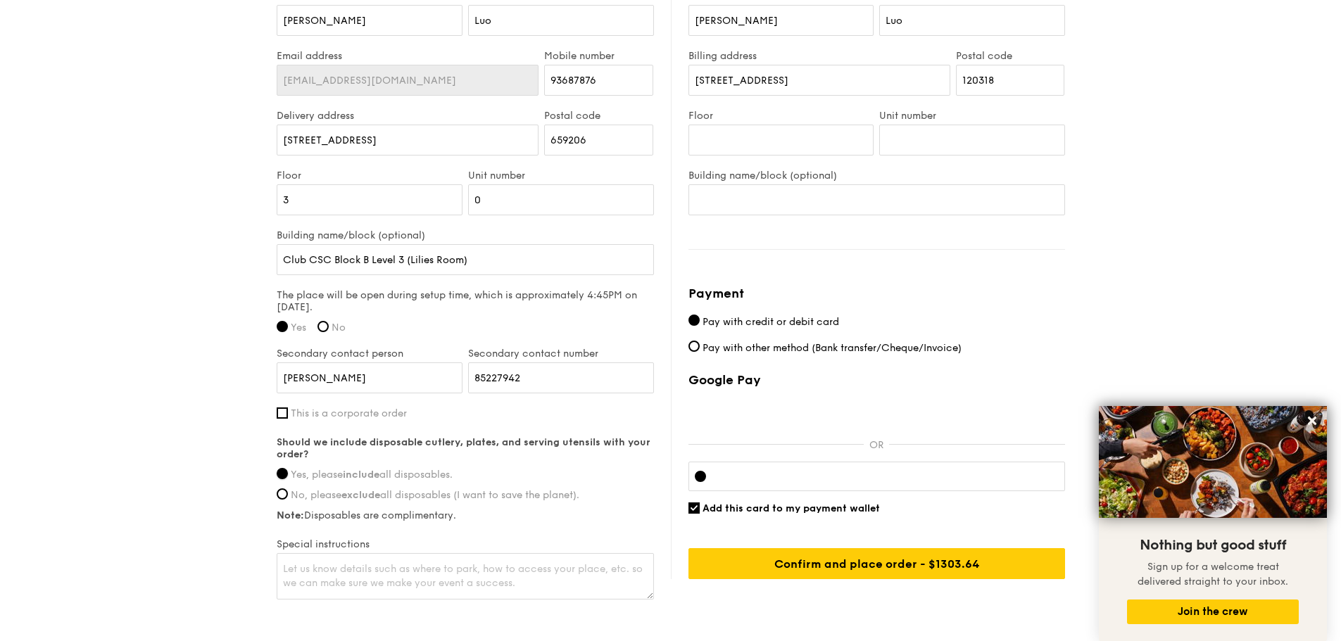
scroll to position [823, 0]
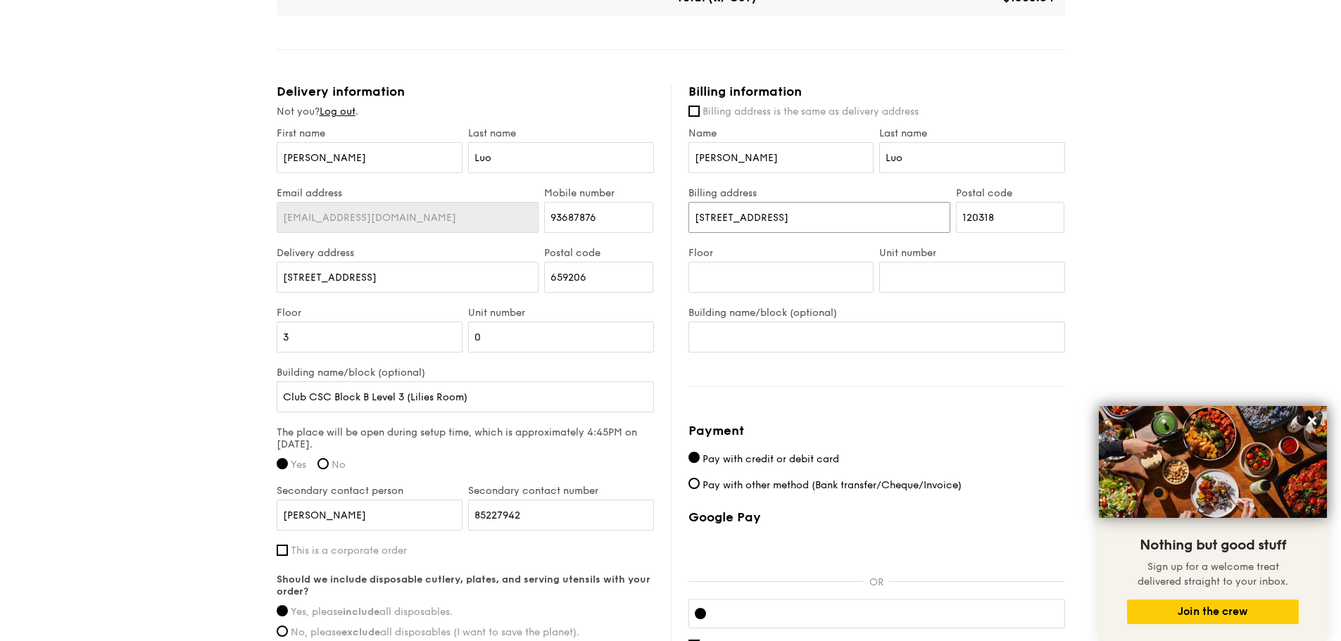
click at [802, 206] on input "[STREET_ADDRESS]" at bounding box center [819, 217] width 262 height 31
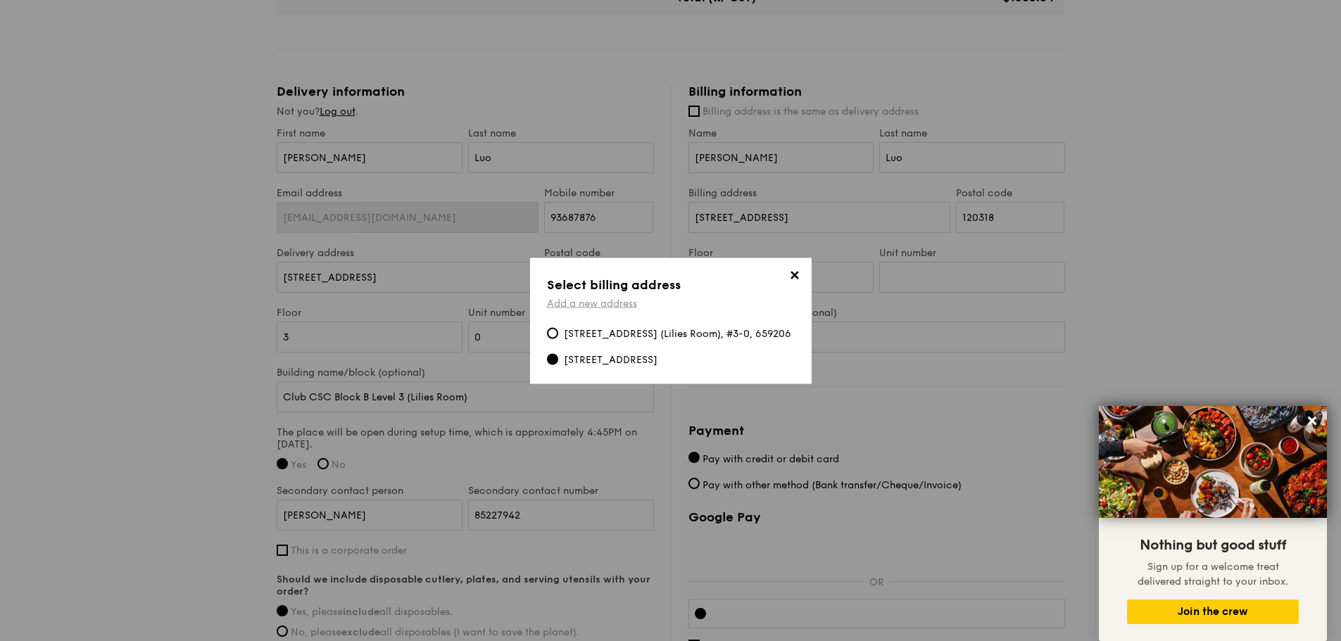
click at [622, 297] on link "Add a new address" at bounding box center [592, 303] width 90 height 12
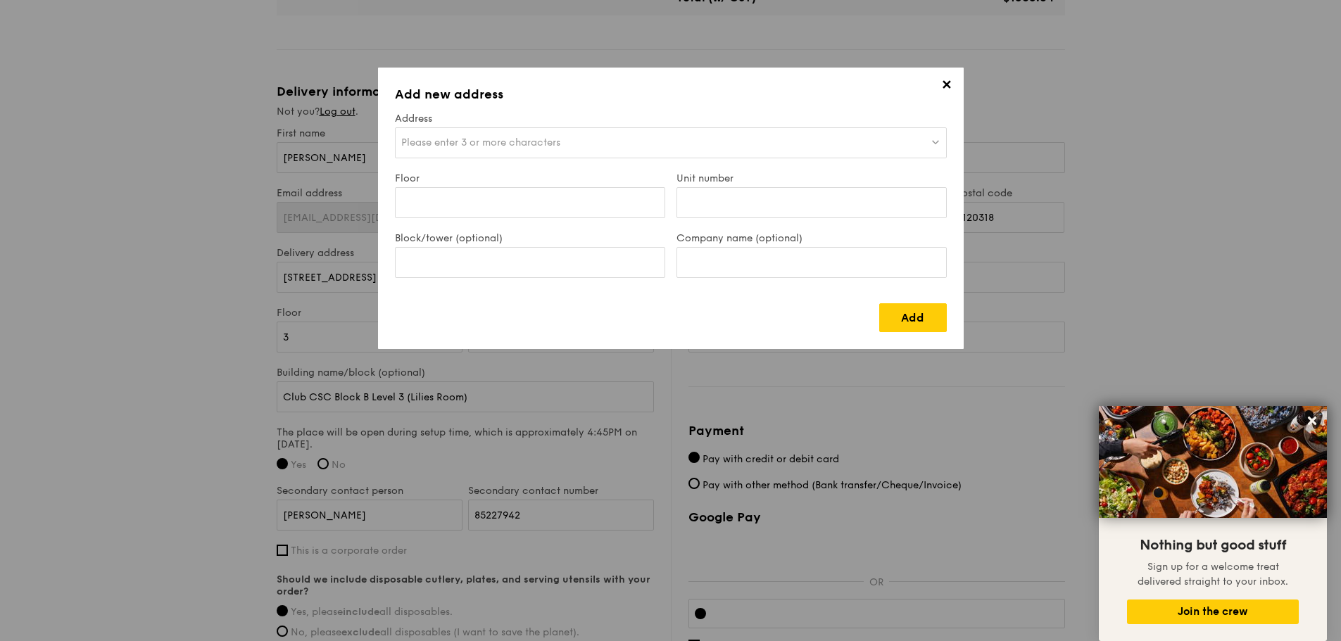
click at [540, 143] on span "Please enter 3 or more characters" at bounding box center [480, 143] width 159 height 12
type input "Blk [STREET_ADDRESS]"
click at [908, 316] on link "Add" at bounding box center [913, 317] width 68 height 29
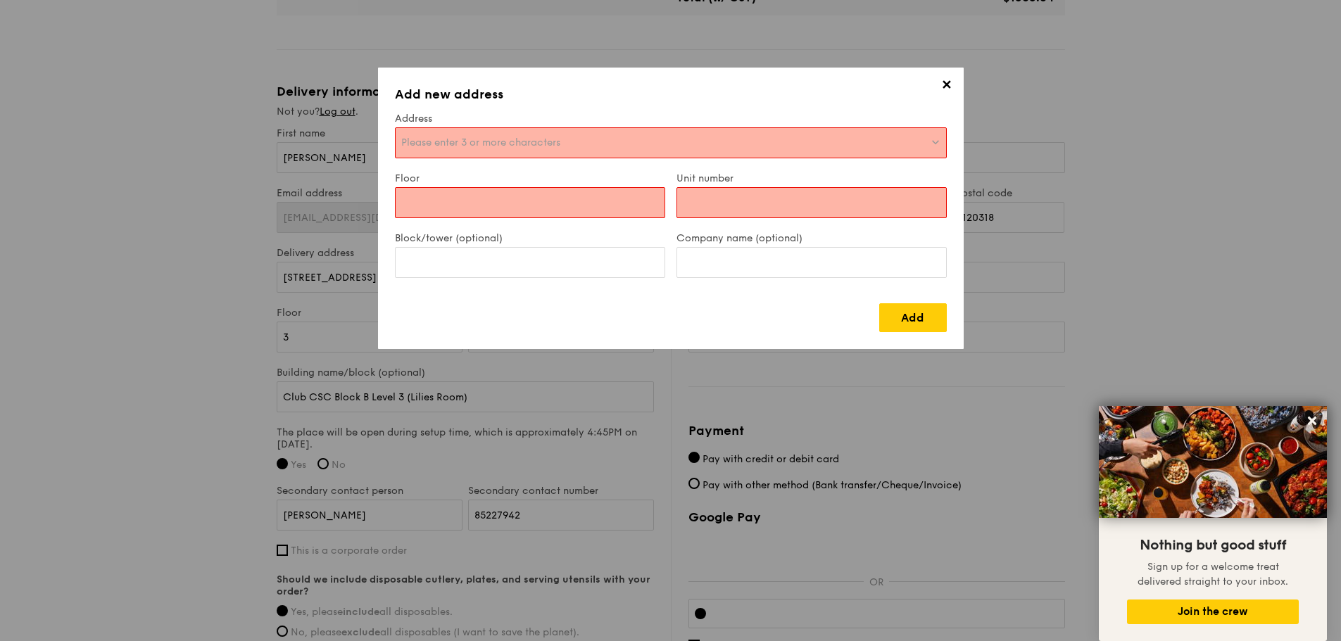
click at [526, 197] on input "Floor" at bounding box center [530, 202] width 270 height 31
type input "09"
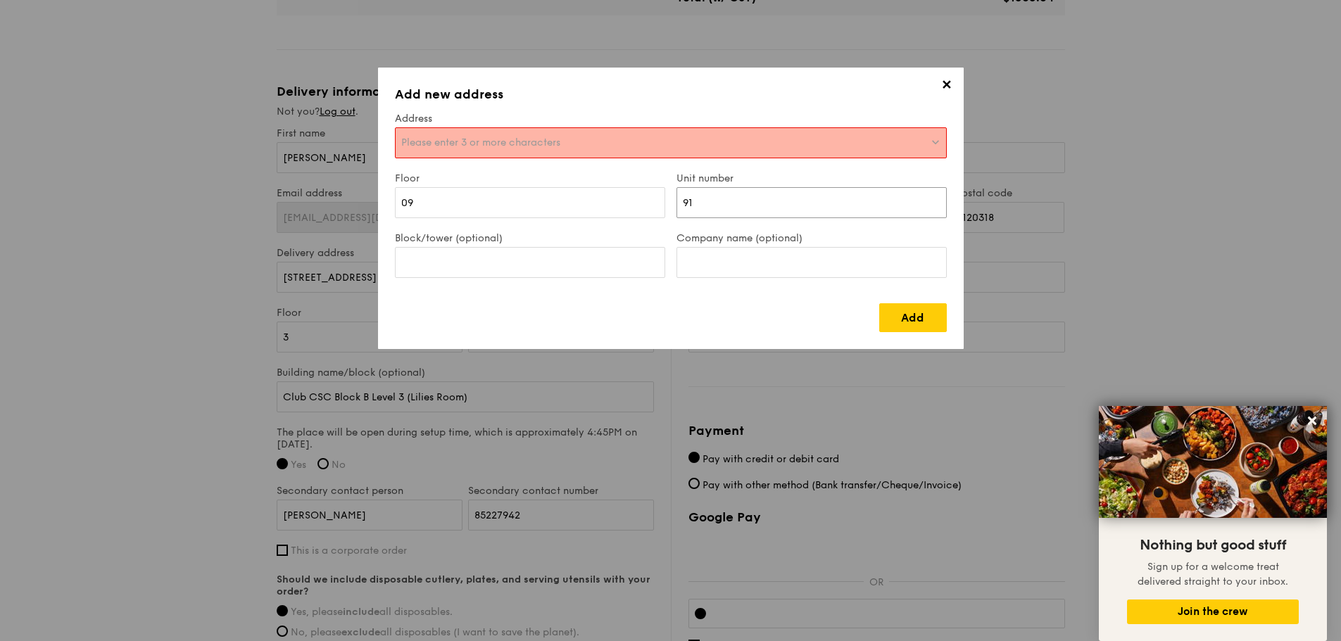
type input "91"
click at [598, 162] on div "✕ Add new address Address Please enter 3 or more characters Floor 09 Unit numbe…" at bounding box center [671, 209] width 586 height 282
click at [605, 148] on div "Please enter 3 or more characters" at bounding box center [671, 142] width 552 height 31
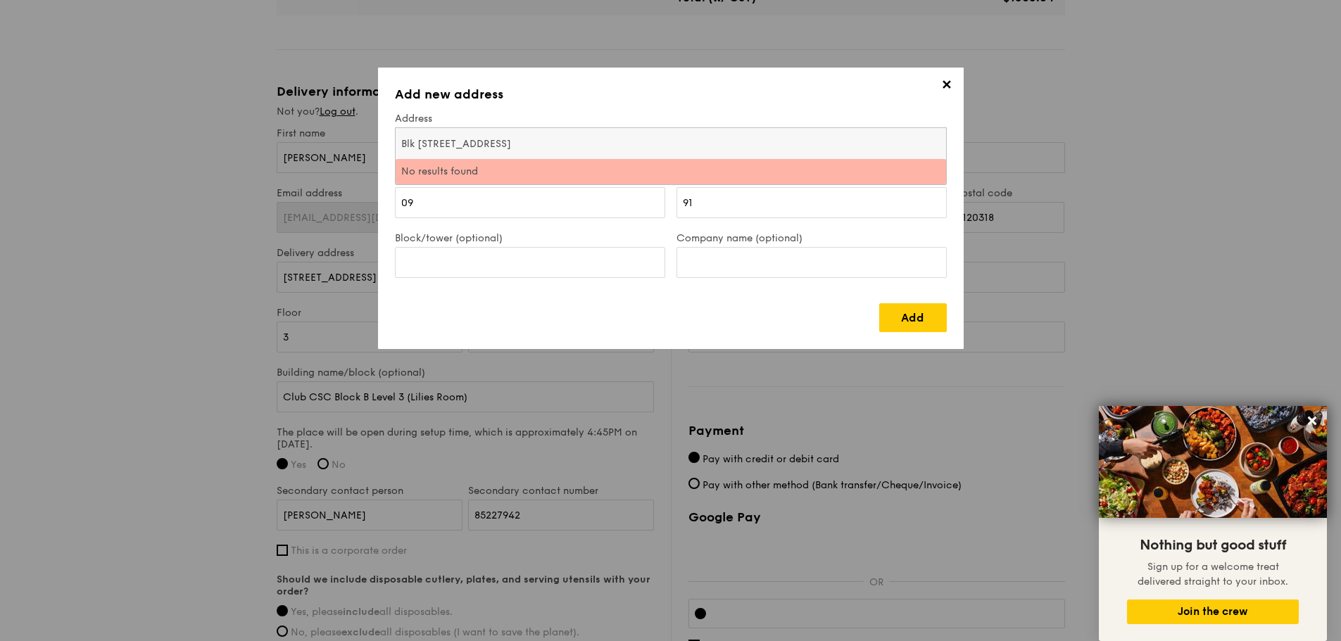
type input "Blk [STREET_ADDRESS]"
click at [914, 302] on div "Add" at bounding box center [671, 312] width 552 height 40
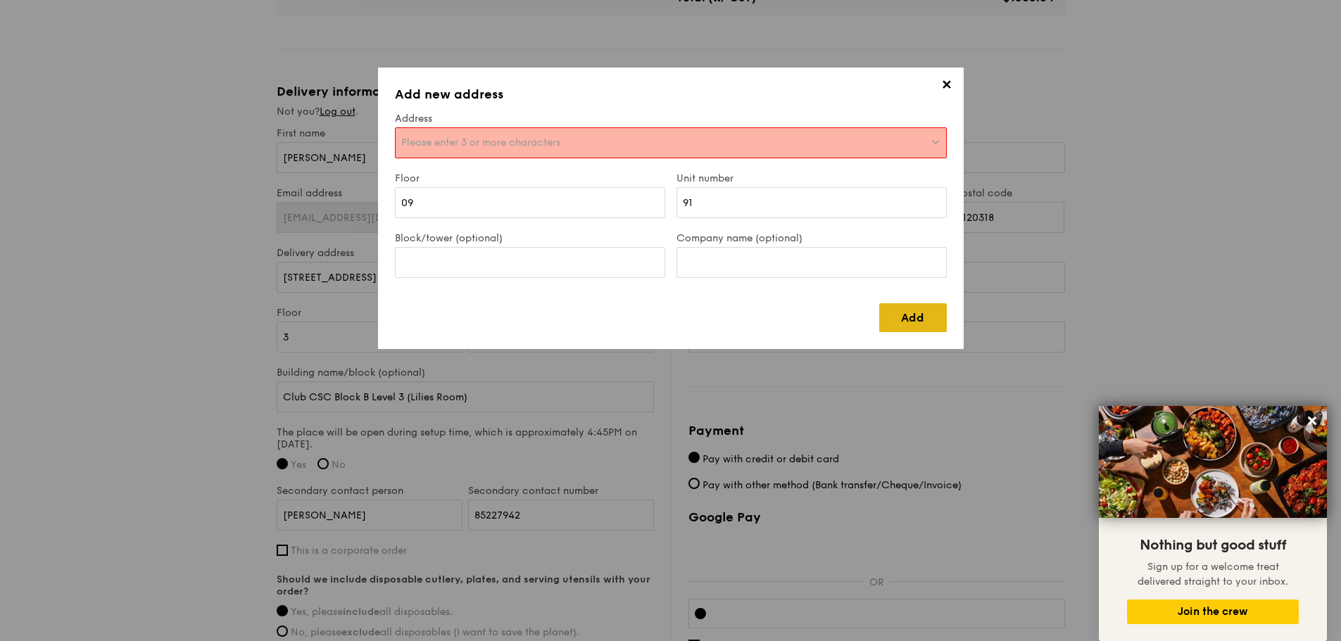
click at [918, 319] on link "Add" at bounding box center [913, 317] width 68 height 29
click at [554, 144] on span "Please enter 3 or more characters" at bounding box center [480, 143] width 159 height 12
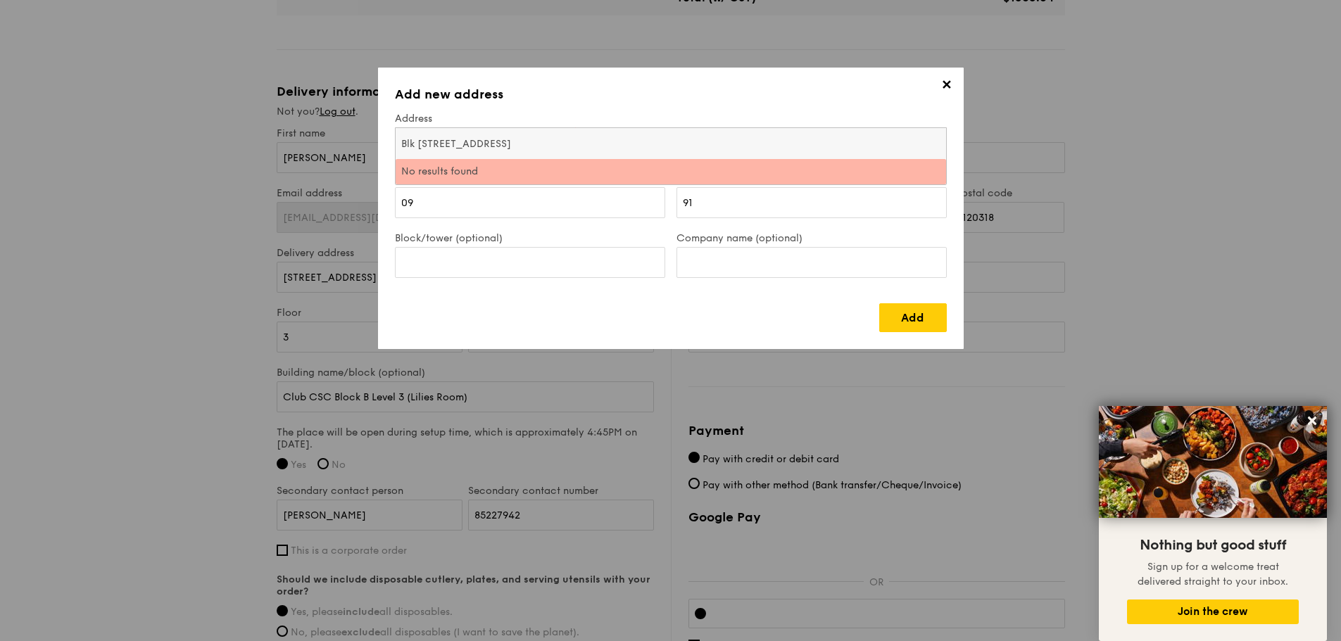
click at [511, 134] on input "Blk [STREET_ADDRESS]" at bounding box center [671, 143] width 550 height 31
click at [456, 141] on input "Blk [STREET_ADDRESS]" at bounding box center [671, 143] width 550 height 31
drag, startPoint x: 545, startPoint y: 146, endPoint x: 0, endPoint y: 128, distance: 545.1
click at [0, 128] on div "✕ Add new address Address Please enter 3 or more characters Blk [STREET_ADDRESS…" at bounding box center [670, 320] width 1341 height 641
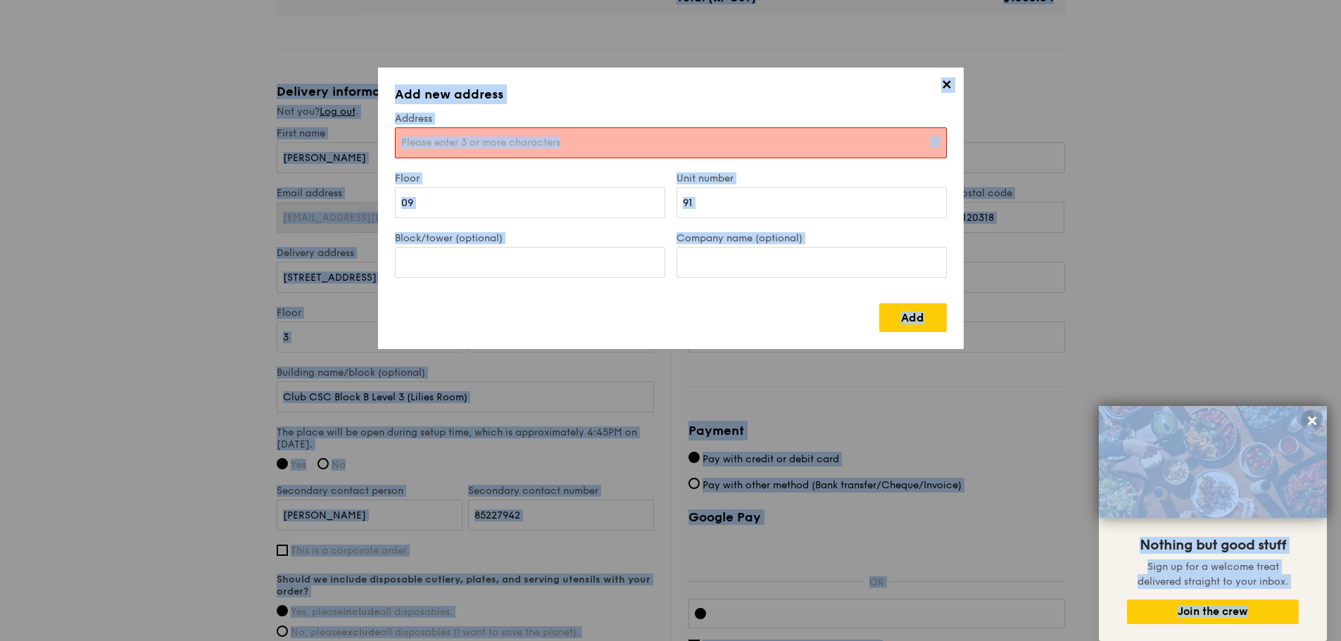
click at [445, 141] on span "Please enter 3 or more characters" at bounding box center [480, 143] width 159 height 12
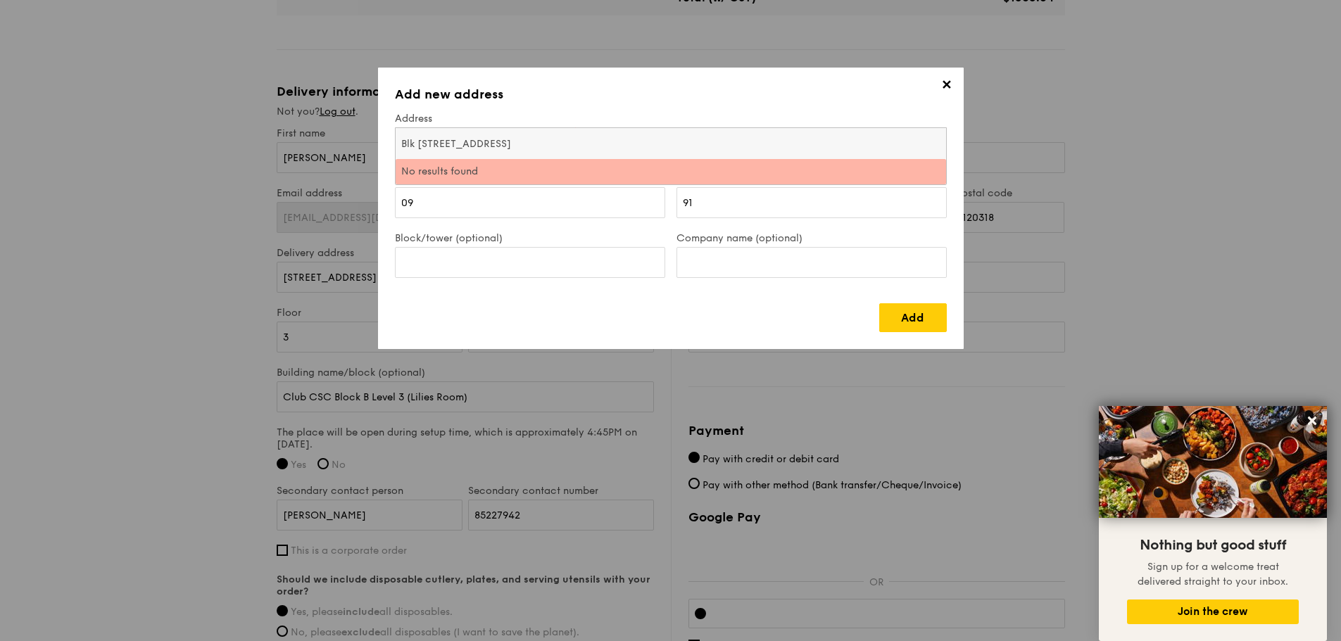
click at [445, 141] on input "Blk [STREET_ADDRESS]" at bounding box center [671, 143] width 550 height 31
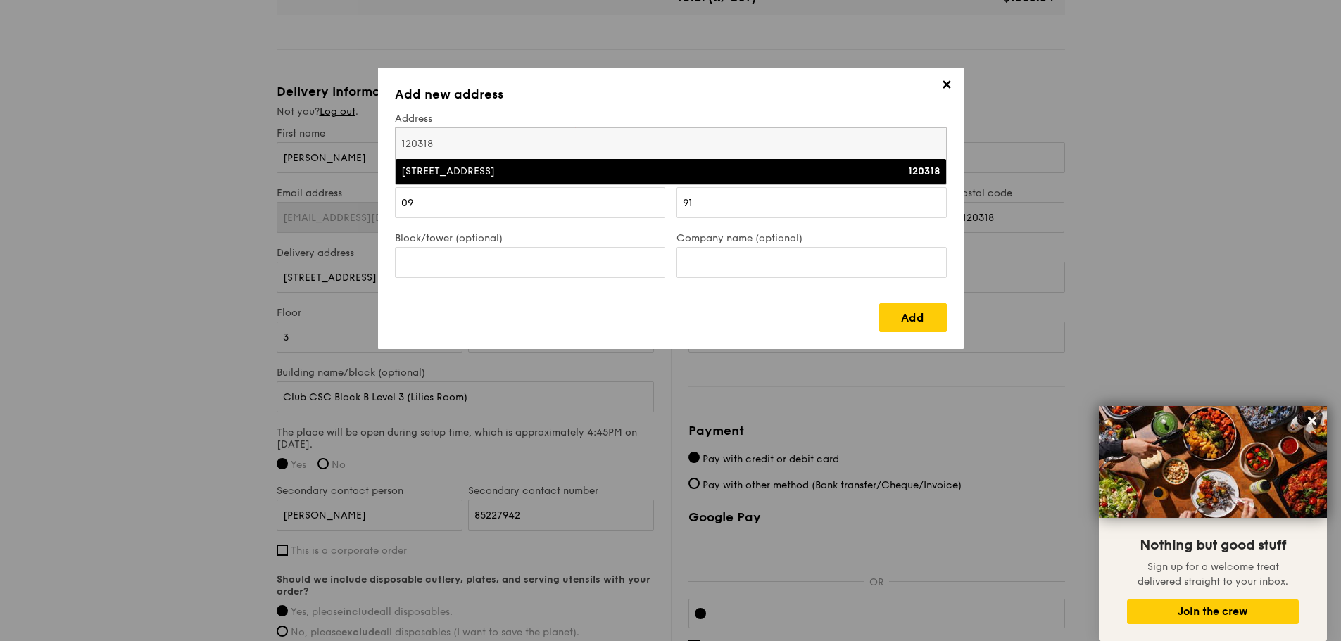
type input "120318"
click at [491, 168] on div "[STREET_ADDRESS]" at bounding box center [603, 172] width 405 height 14
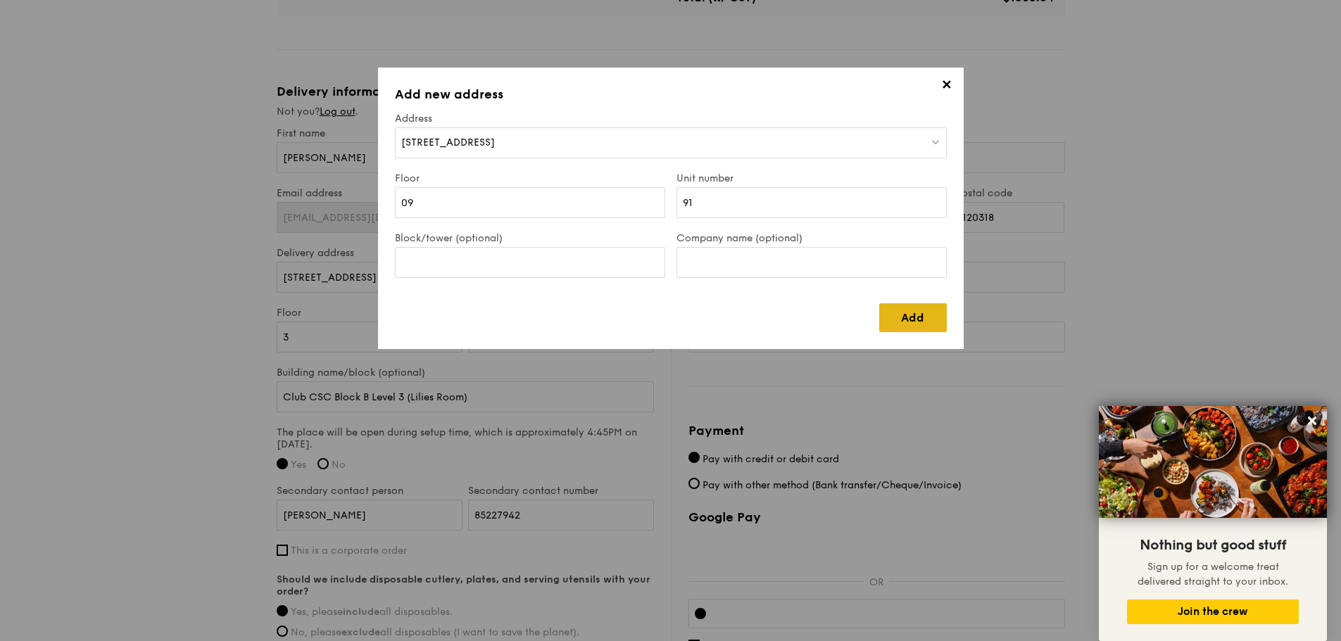
click at [918, 307] on link "Add" at bounding box center [913, 317] width 68 height 29
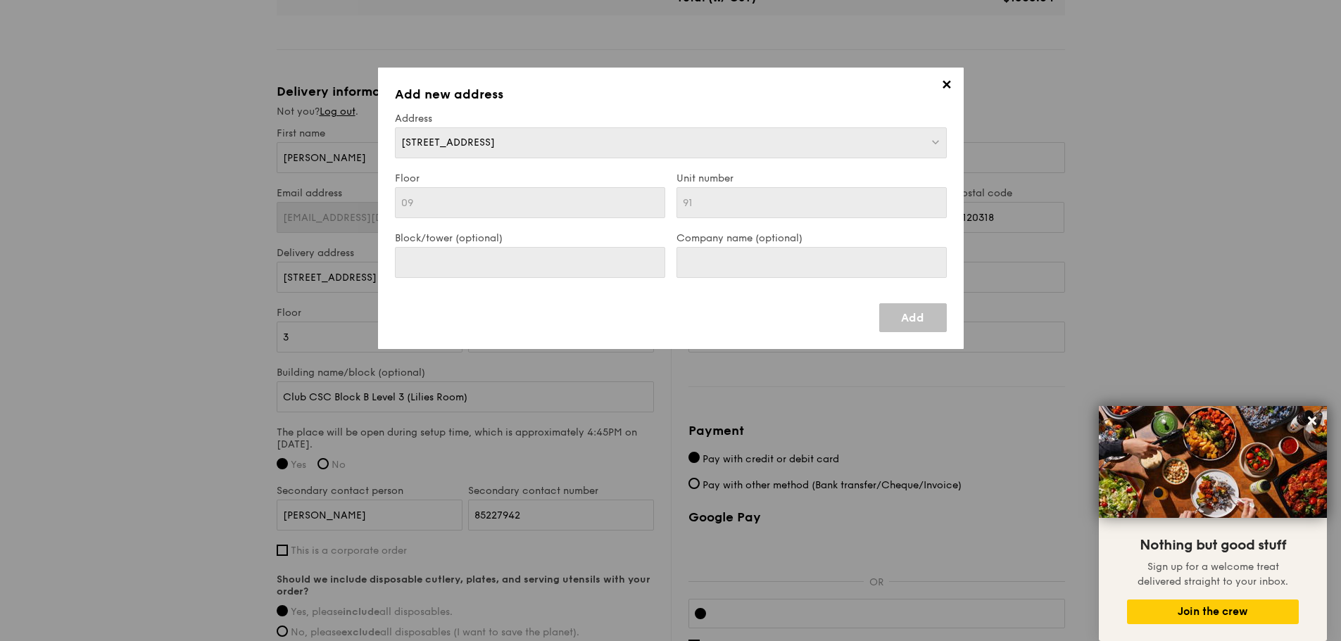
type input "[STREET_ADDRESS]"
type input "120318"
type input "09"
type input "91"
type input "09"
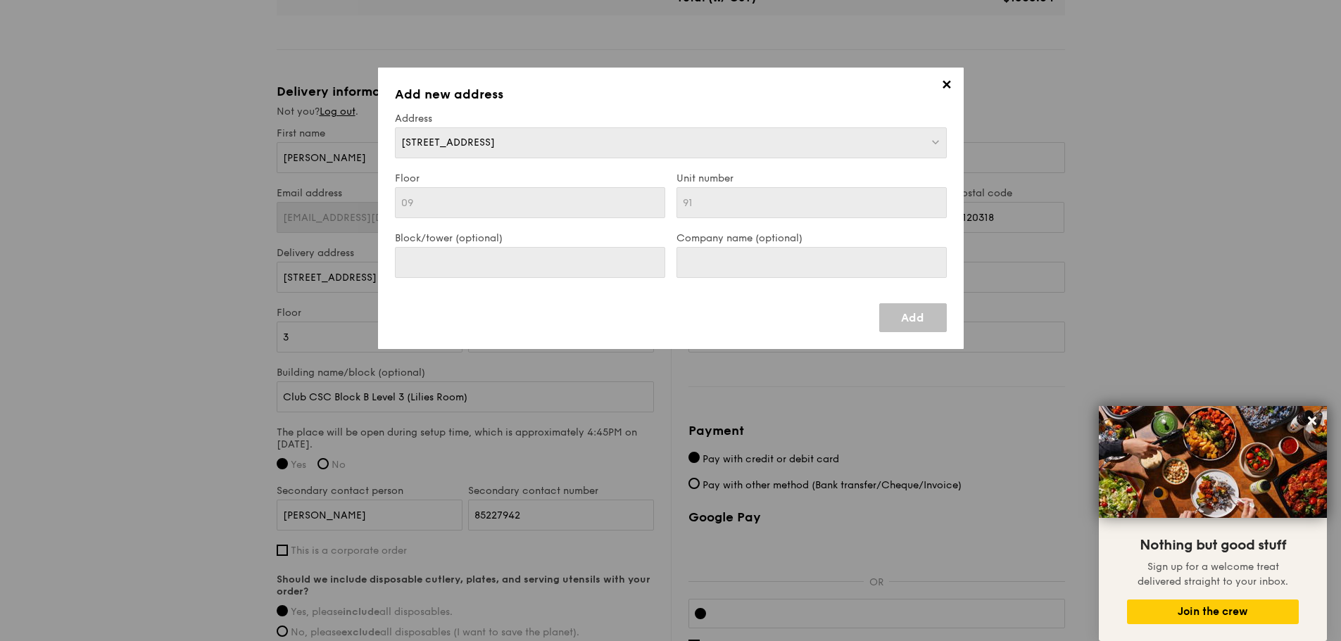
type input "91"
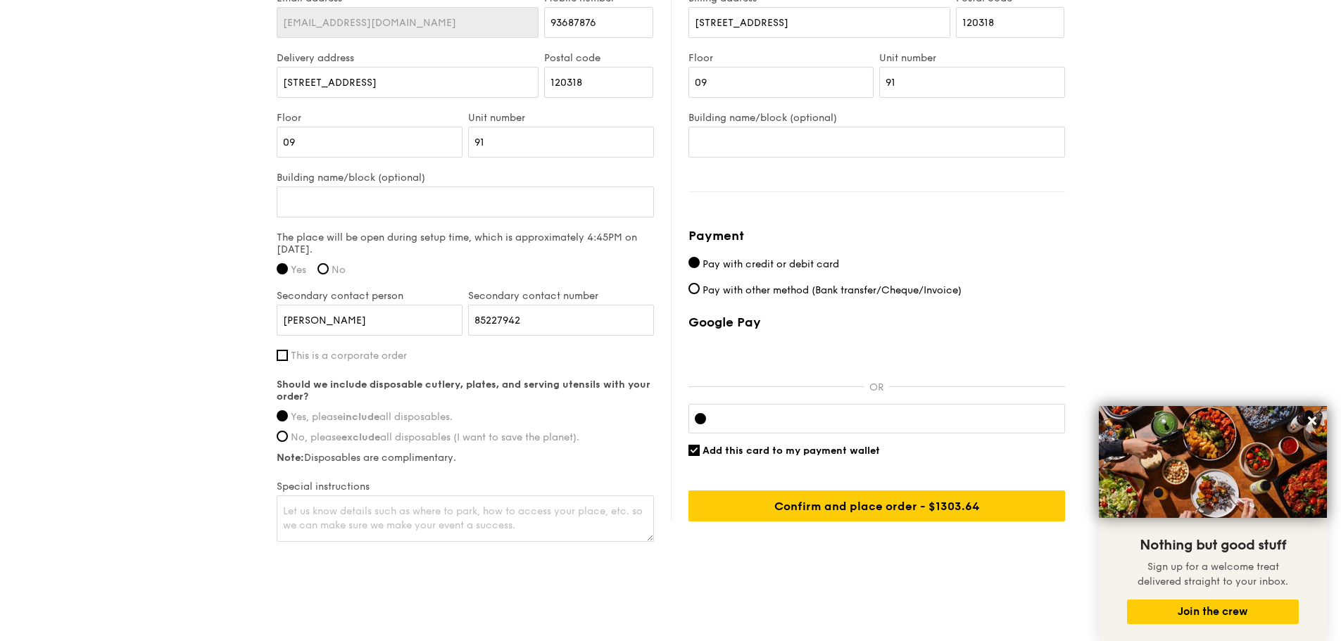
scroll to position [1034, 0]
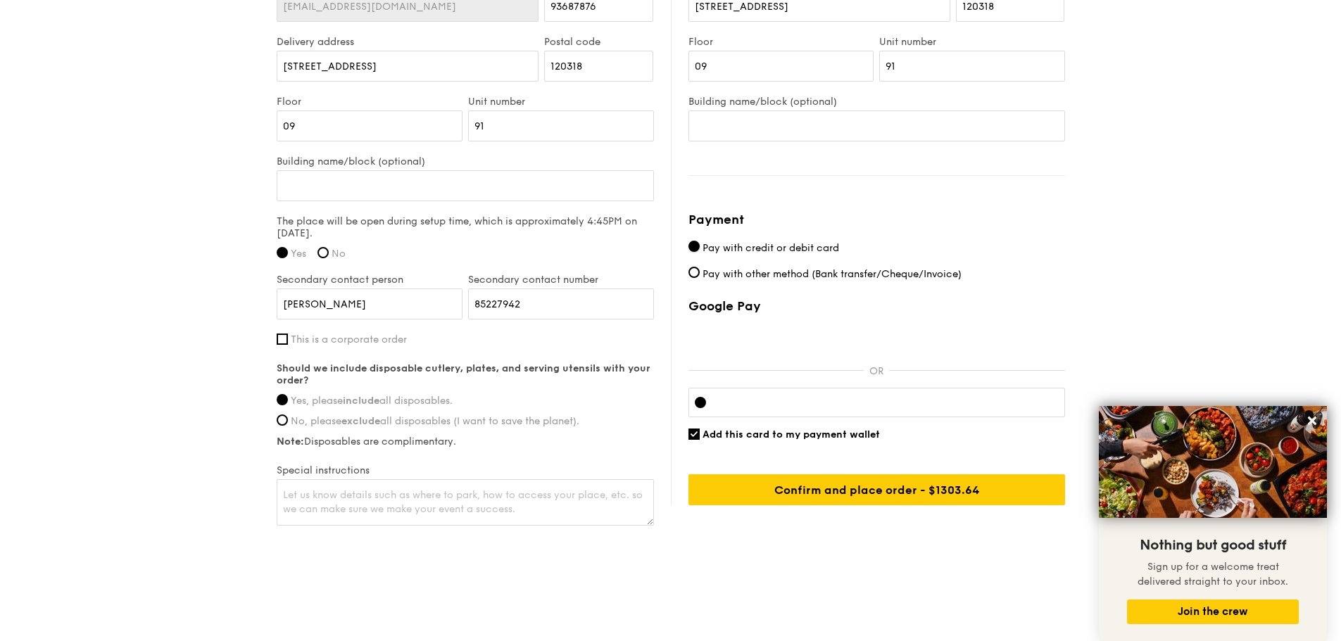
click at [695, 244] on input "Pay with credit or debit card" at bounding box center [693, 246] width 11 height 11
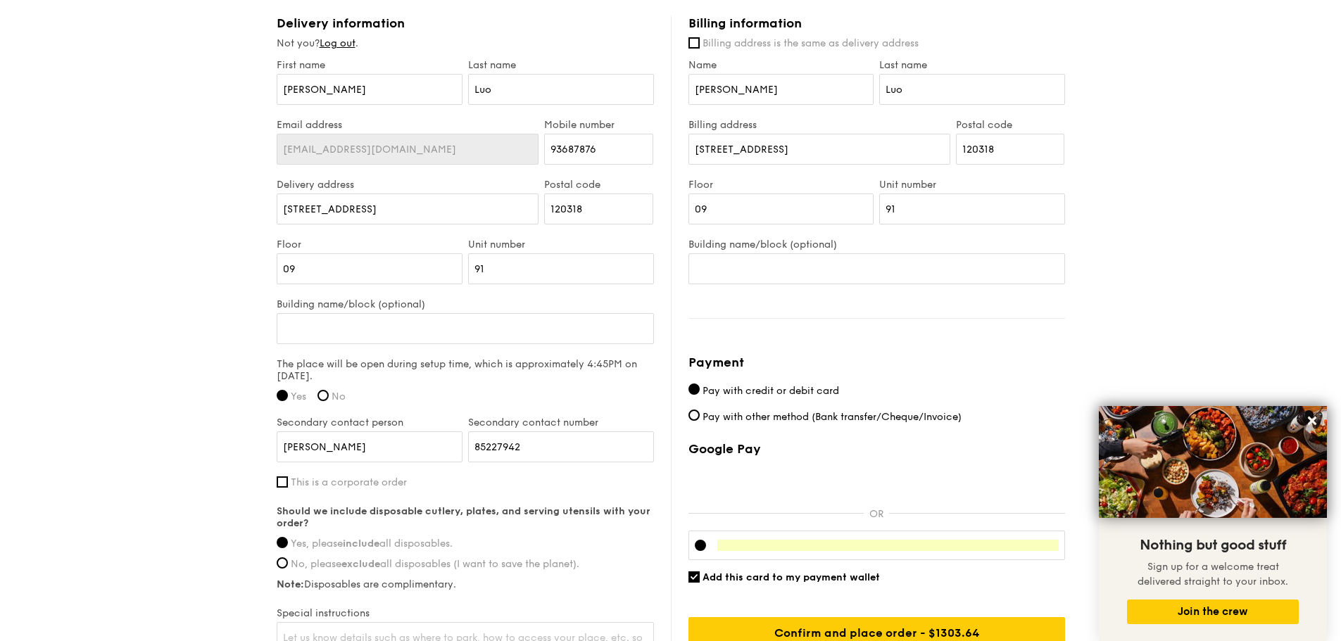
scroll to position [752, 0]
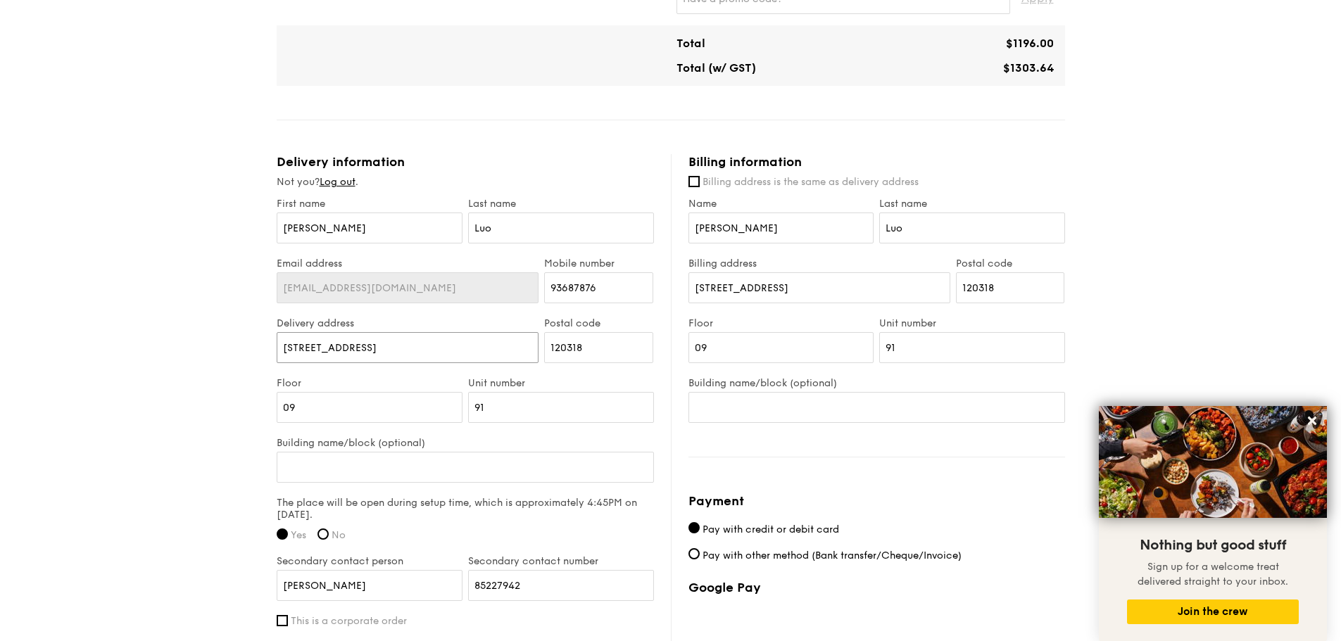
click at [407, 354] on input "[STREET_ADDRESS]" at bounding box center [408, 347] width 263 height 31
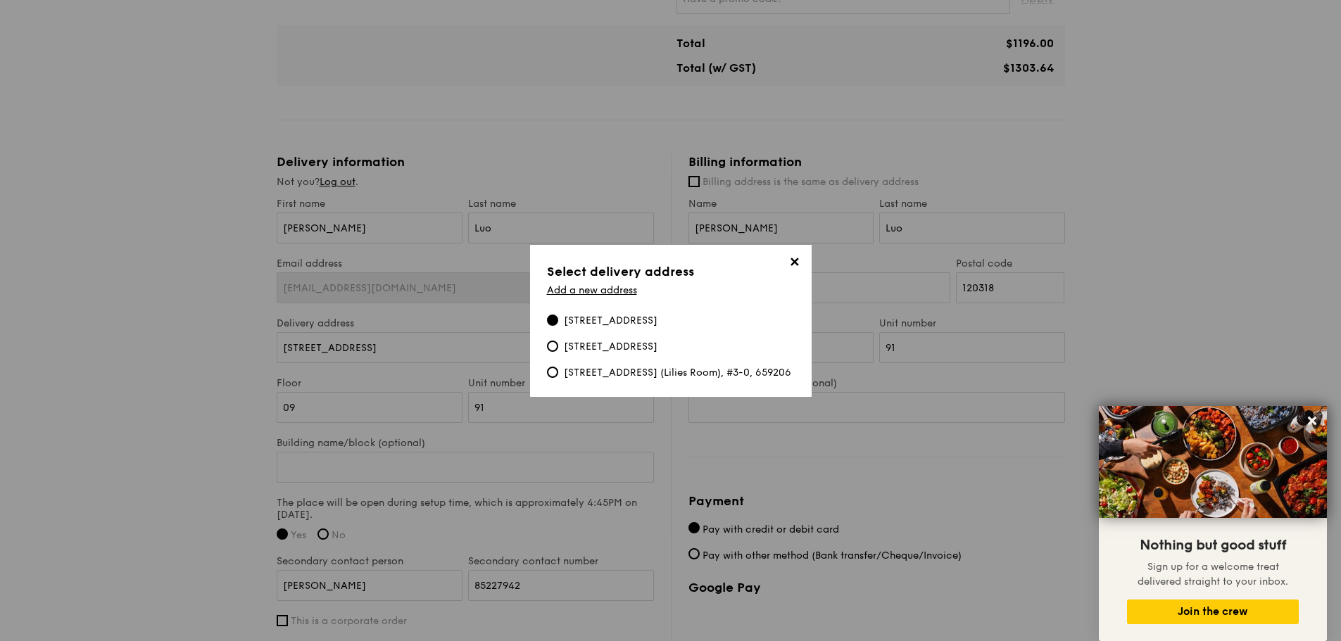
click at [621, 358] on div "[STREET_ADDRESS] [STREET_ADDRESS] [STREET_ADDRESS] ([GEOGRAPHIC_DATA]), #3-0, 6…" at bounding box center [671, 346] width 248 height 67
click at [625, 367] on div "[STREET_ADDRESS] (Lilies Room), #3-0, 659206" at bounding box center [677, 373] width 227 height 14
click at [558, 367] on input "[STREET_ADDRESS] (Lilies Room), #3-0, 659206" at bounding box center [552, 372] width 11 height 11
radio input "true"
type input "[STREET_ADDRESS]"
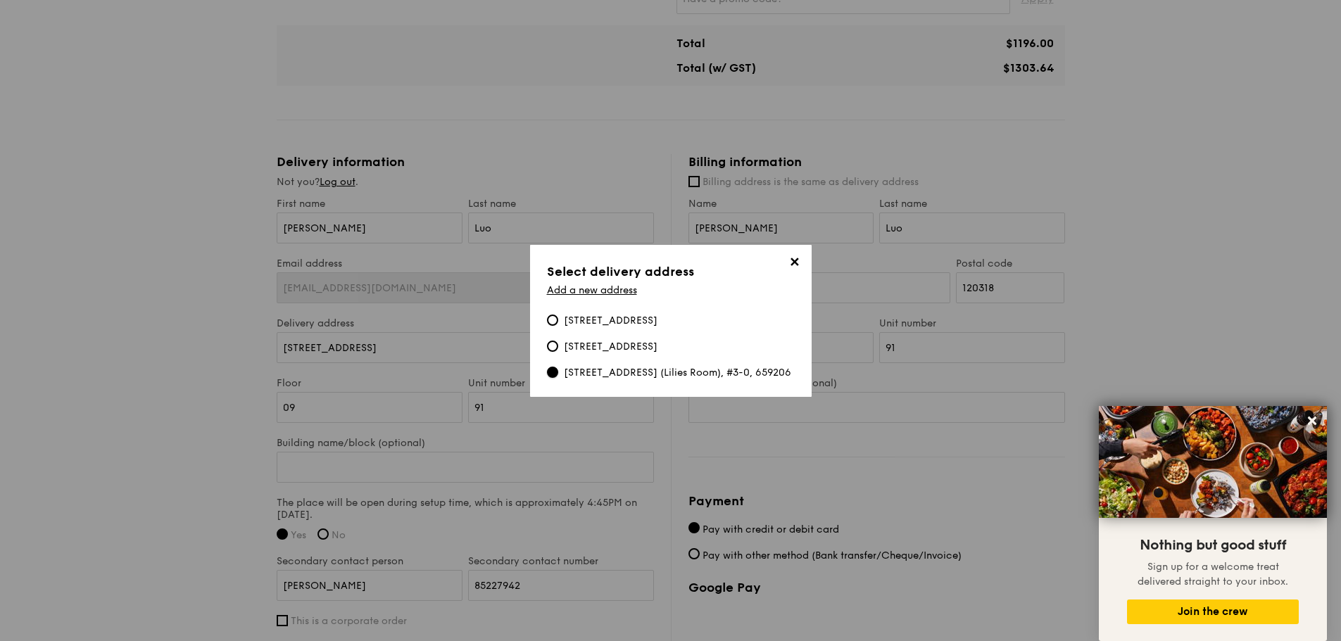
type input "659206"
type input "3"
type input "0"
type input "Club CSC Block B Level 3 (Lilies Room)"
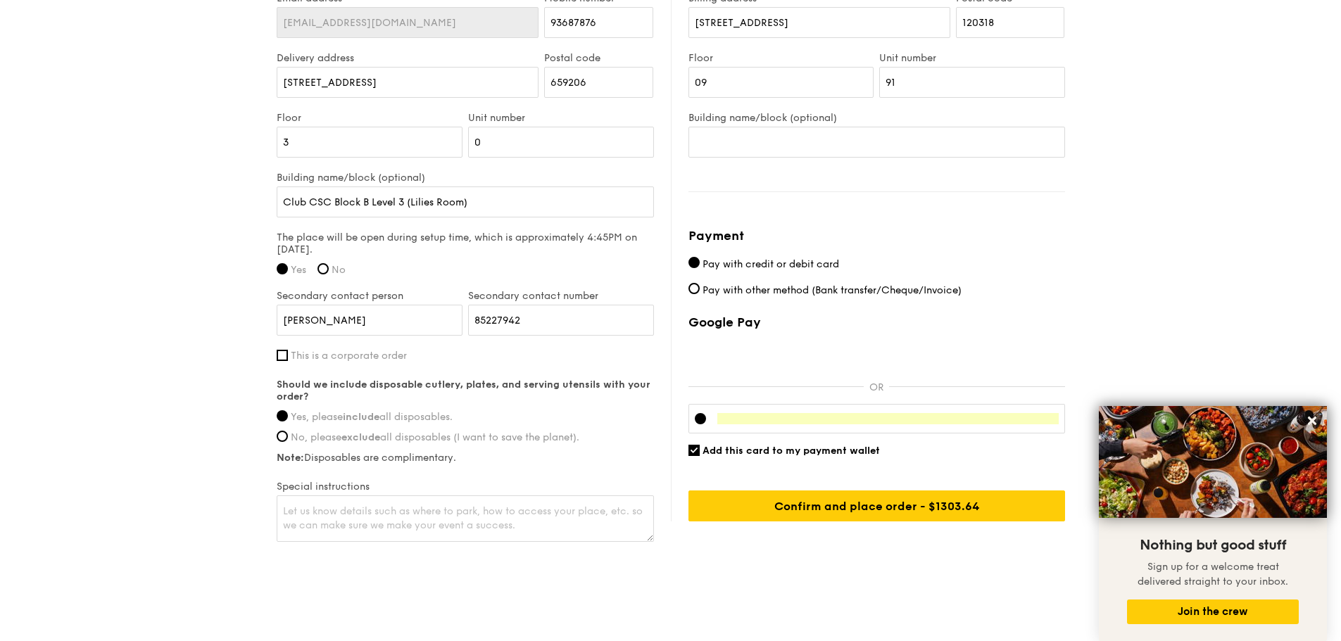
scroll to position [1034, 0]
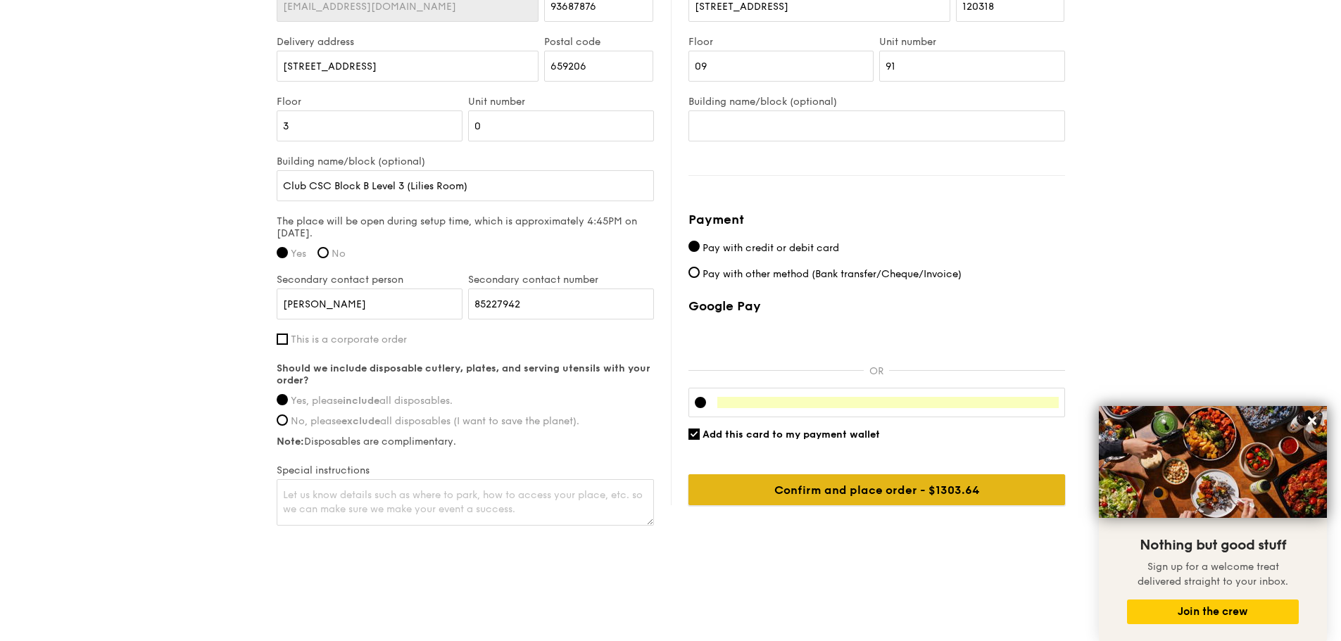
click at [871, 491] on input "Confirm and place order - $1303.64" at bounding box center [876, 489] width 377 height 31
